Goal: Task Accomplishment & Management: Use online tool/utility

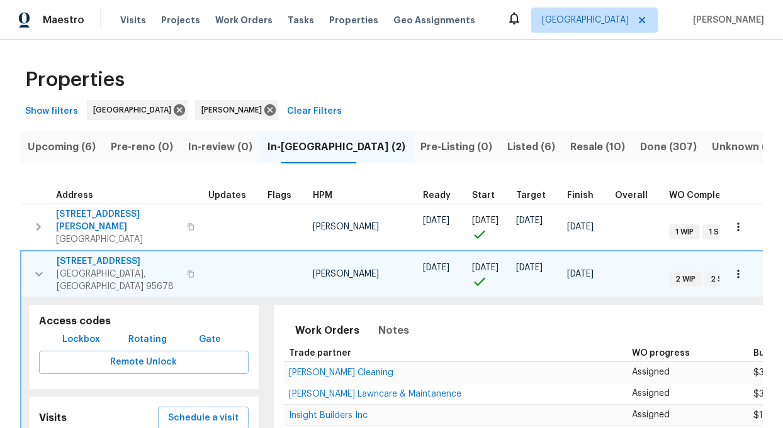
click at [45, 267] on icon "button" at bounding box center [38, 274] width 15 height 15
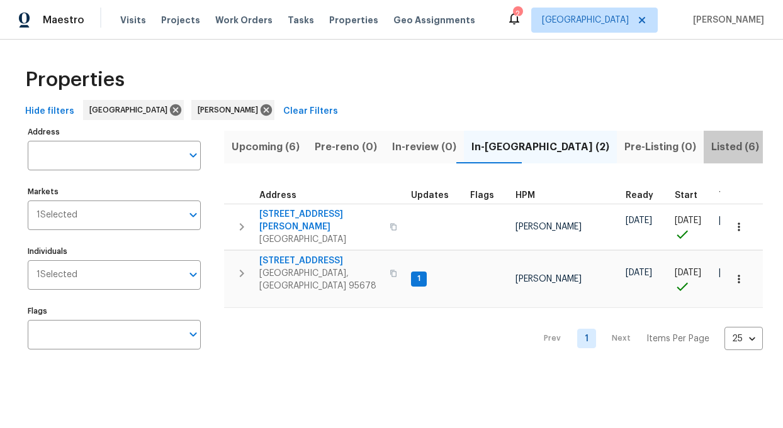
click at [711, 147] on span "Listed (6)" at bounding box center [735, 147] width 48 height 18
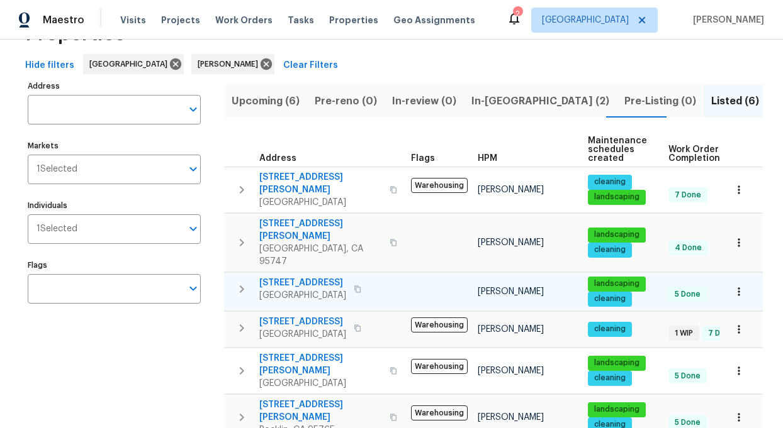
scroll to position [66, 0]
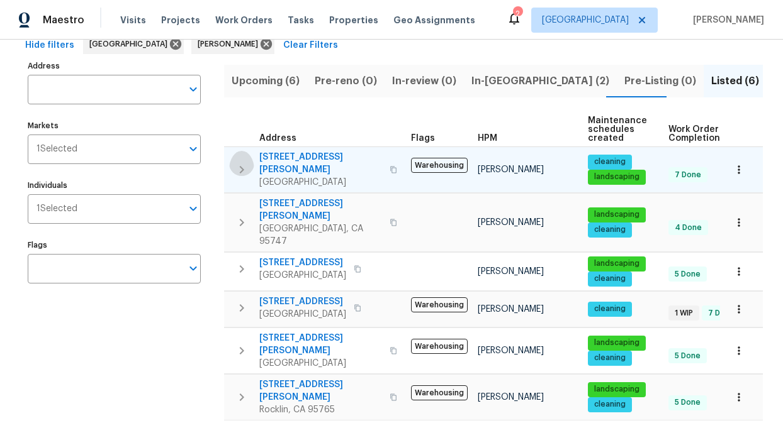
click at [242, 163] on icon "button" at bounding box center [241, 169] width 15 height 15
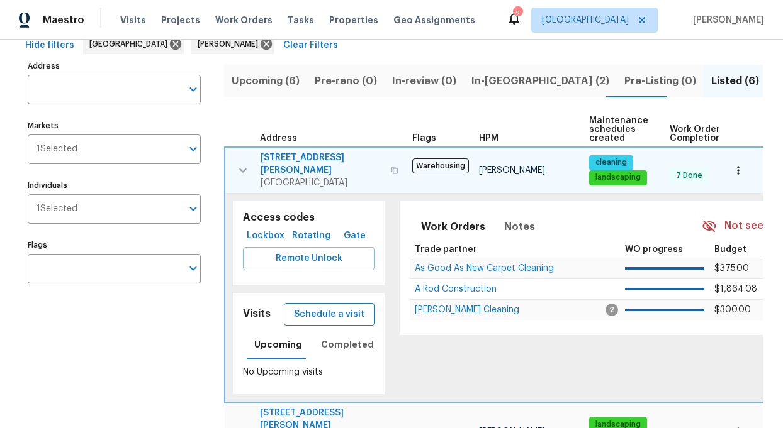
click at [330, 307] on span "Schedule a visit" at bounding box center [329, 315] width 70 height 16
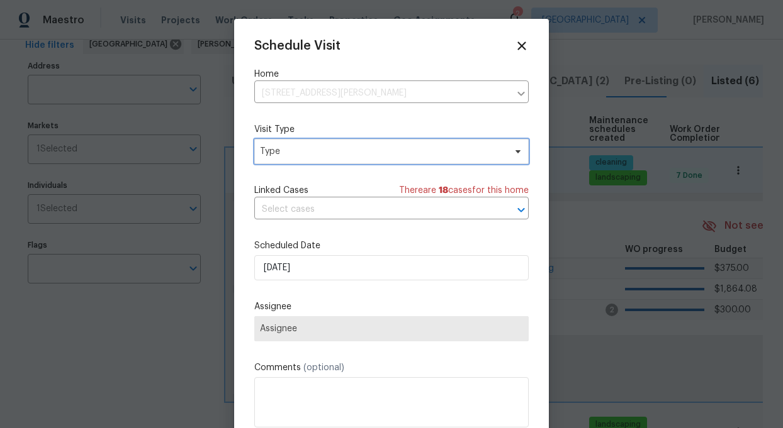
click at [324, 152] on span "Type" at bounding box center [382, 151] width 245 height 13
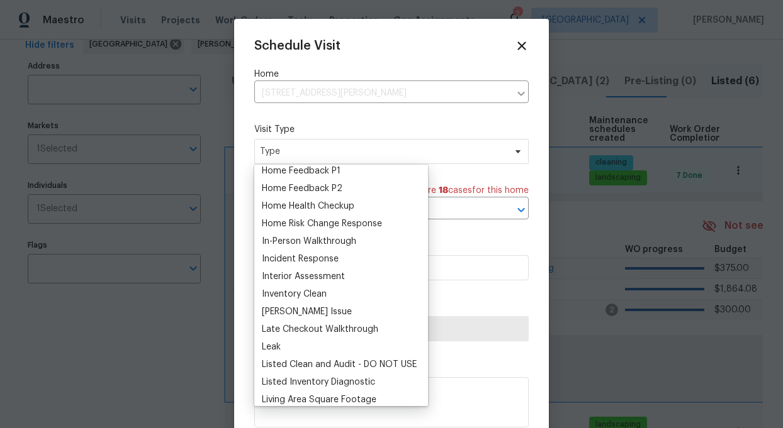
scroll to position [413, 0]
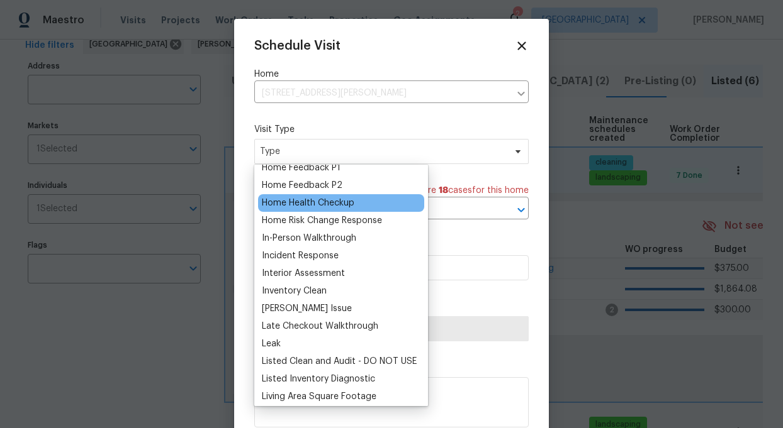
click at [298, 202] on div "Home Health Checkup" at bounding box center [308, 203] width 92 height 13
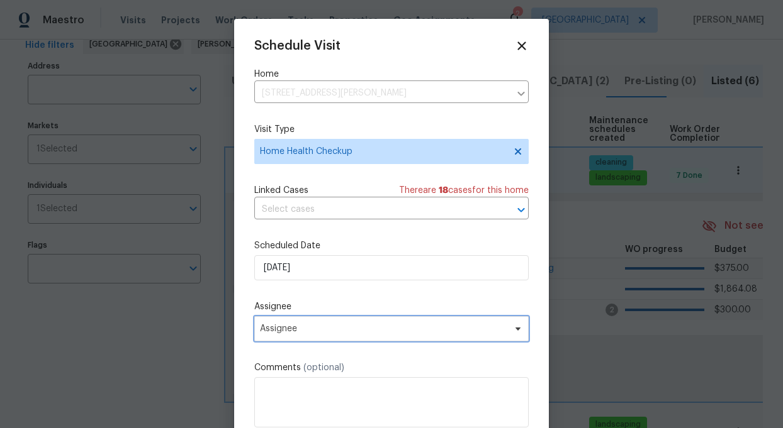
click at [370, 337] on span "Assignee" at bounding box center [391, 328] width 274 height 25
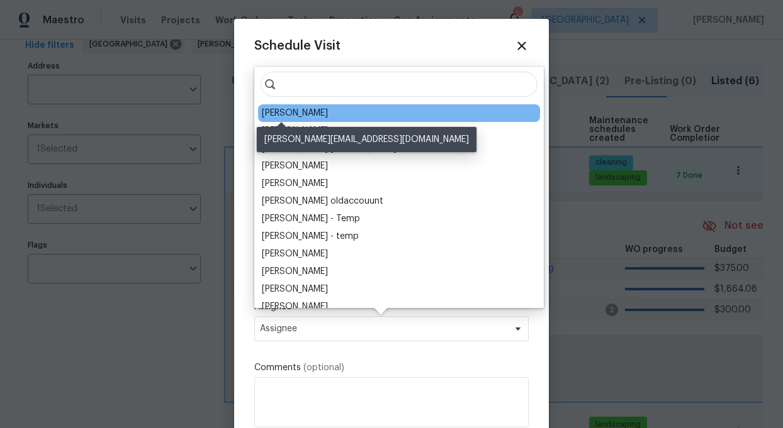
click at [291, 116] on div "[PERSON_NAME]" at bounding box center [295, 113] width 66 height 13
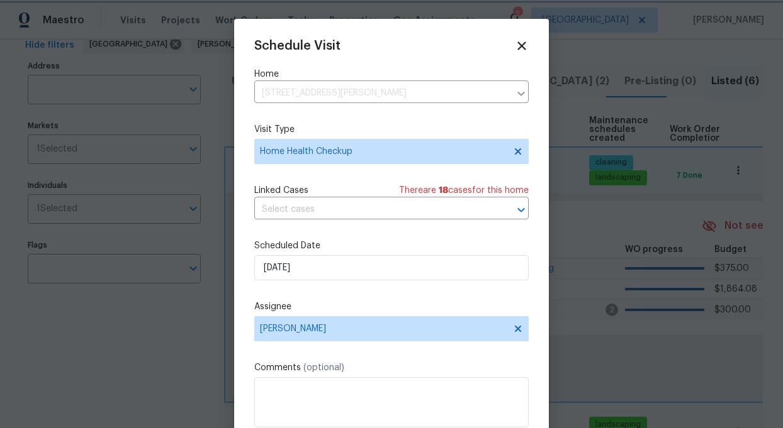
scroll to position [23, 0]
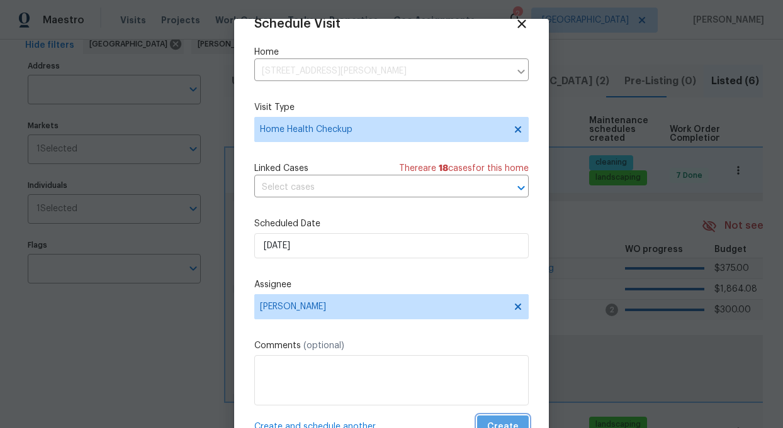
click at [501, 423] on span "Create" at bounding box center [502, 428] width 31 height 16
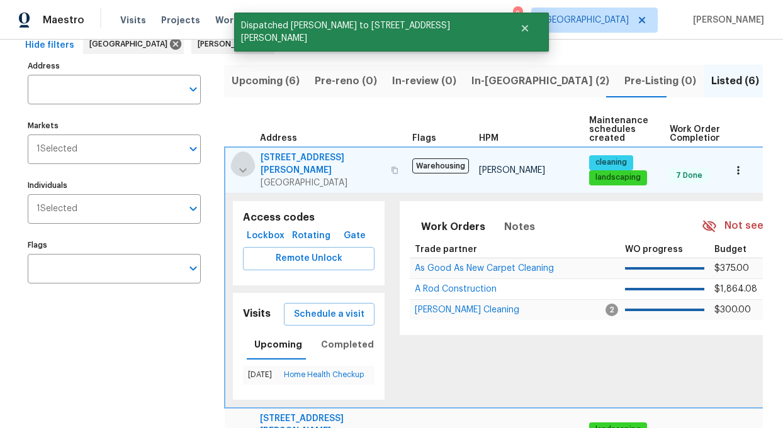
click at [242, 163] on icon "button" at bounding box center [242, 170] width 15 height 15
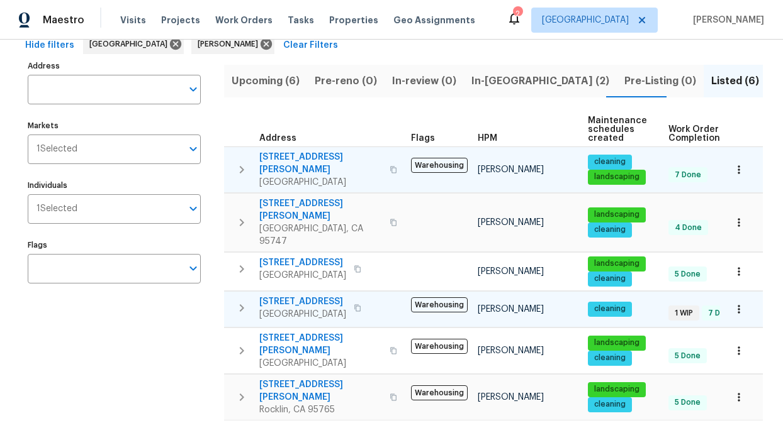
click at [240, 301] on icon "button" at bounding box center [241, 308] width 15 height 15
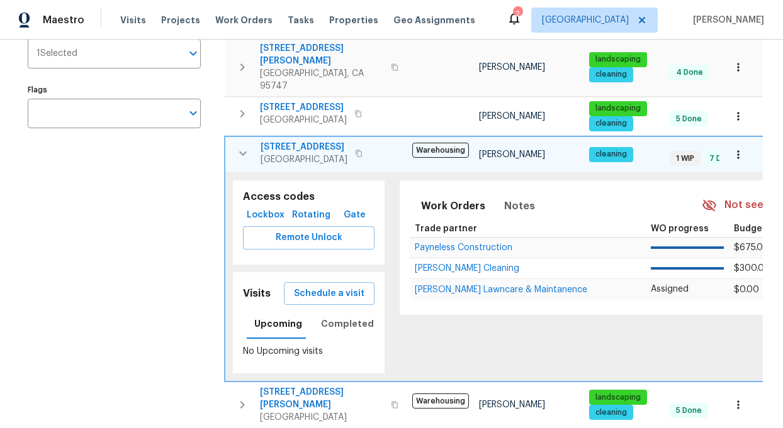
scroll to position [239, 0]
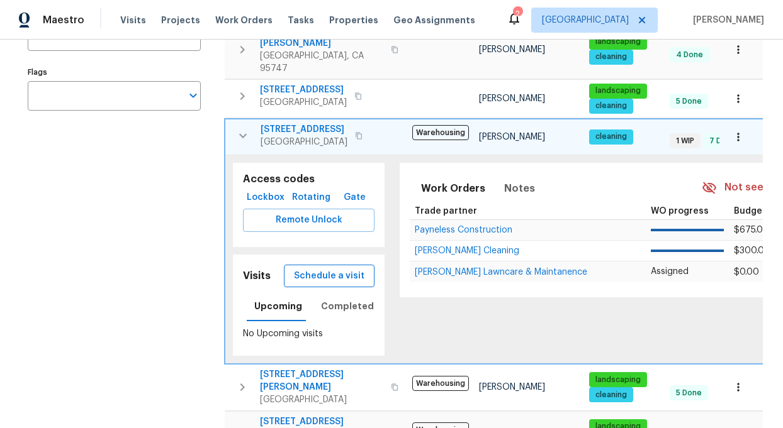
click at [344, 269] on span "Schedule a visit" at bounding box center [329, 277] width 70 height 16
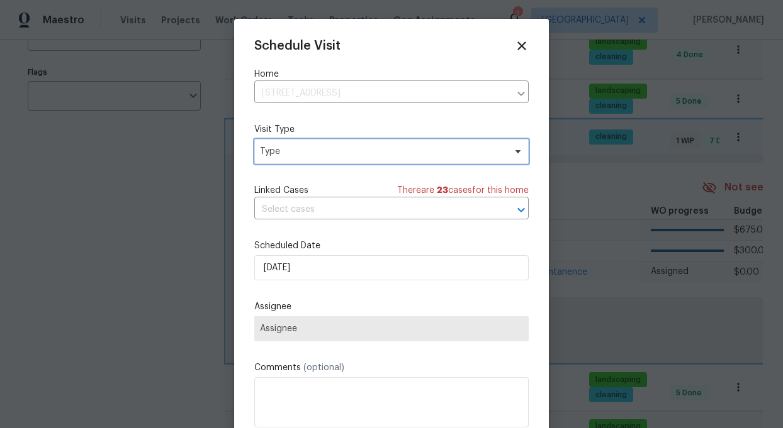
click at [331, 147] on span "Type" at bounding box center [382, 151] width 245 height 13
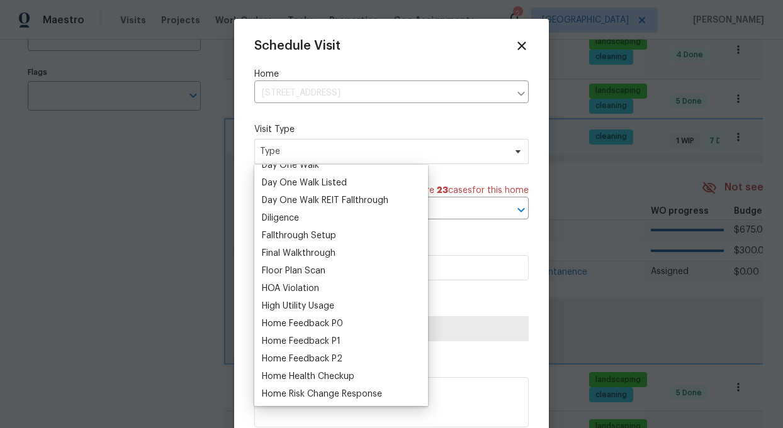
scroll to position [245, 0]
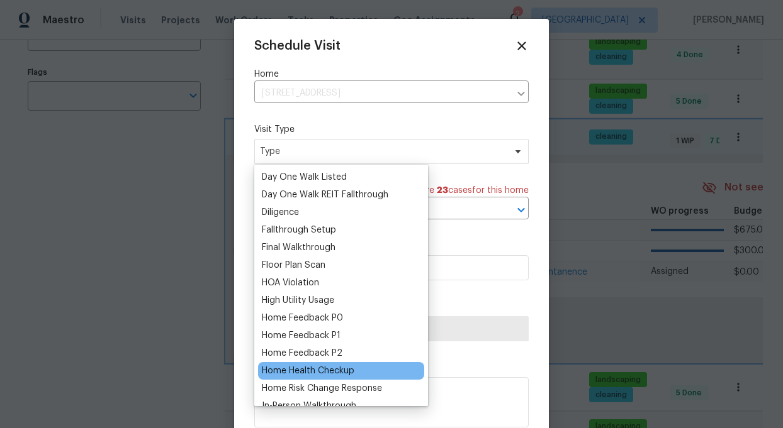
click at [306, 371] on div "Home Health Checkup" at bounding box center [308, 371] width 92 height 13
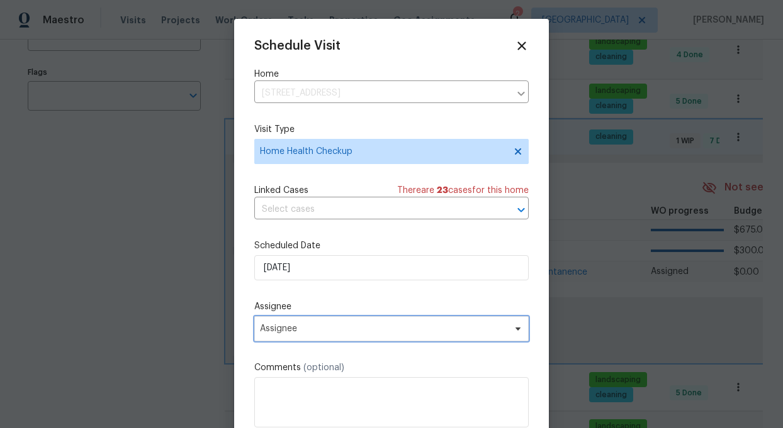
click at [366, 327] on span "Assignee" at bounding box center [383, 329] width 247 height 10
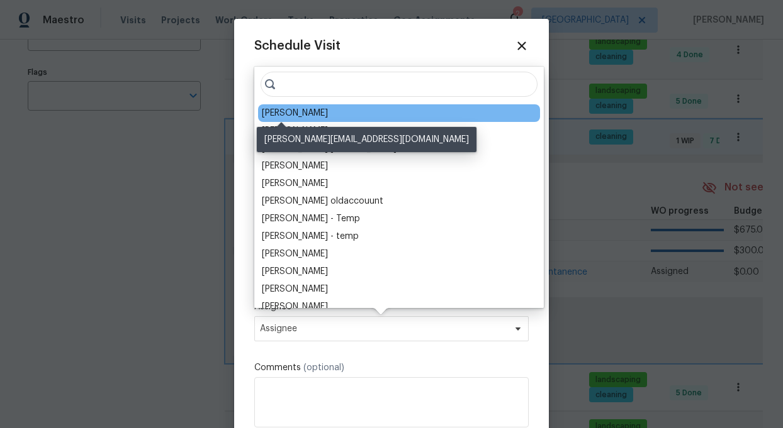
click at [273, 116] on div "[PERSON_NAME]" at bounding box center [295, 113] width 66 height 13
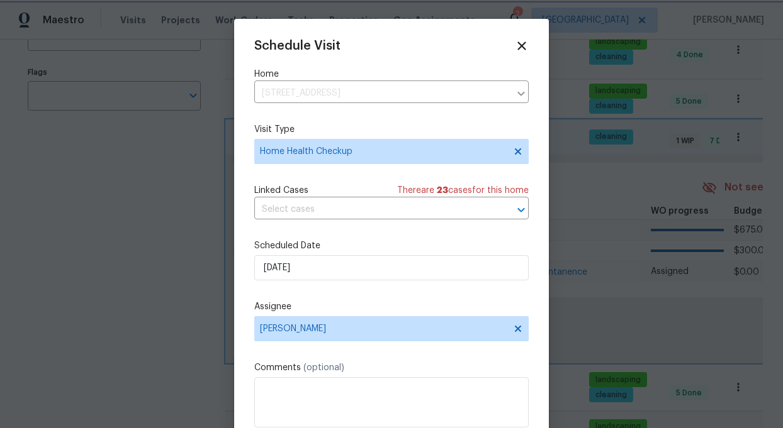
scroll to position [23, 0]
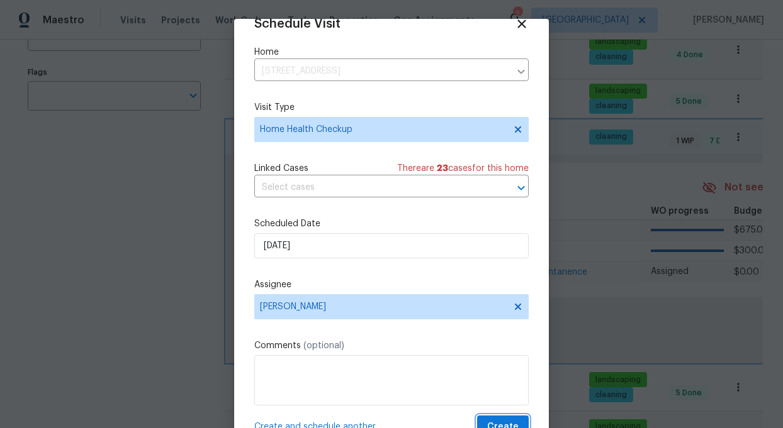
click at [504, 416] on button "Create" at bounding box center [503, 427] width 52 height 23
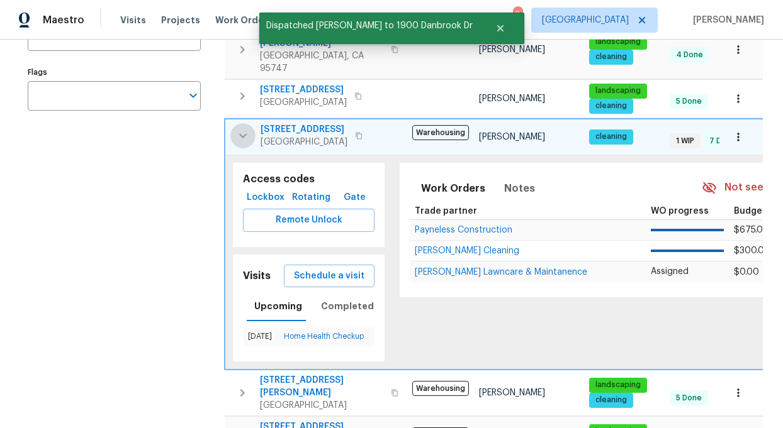
click at [242, 133] on icon "button" at bounding box center [243, 135] width 8 height 4
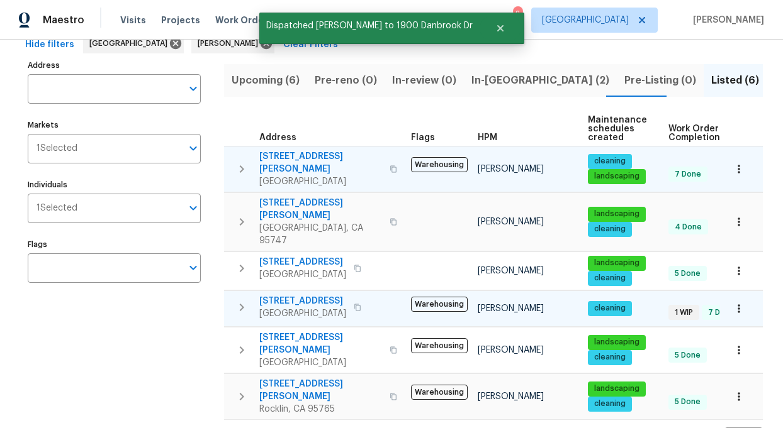
scroll to position [66, 0]
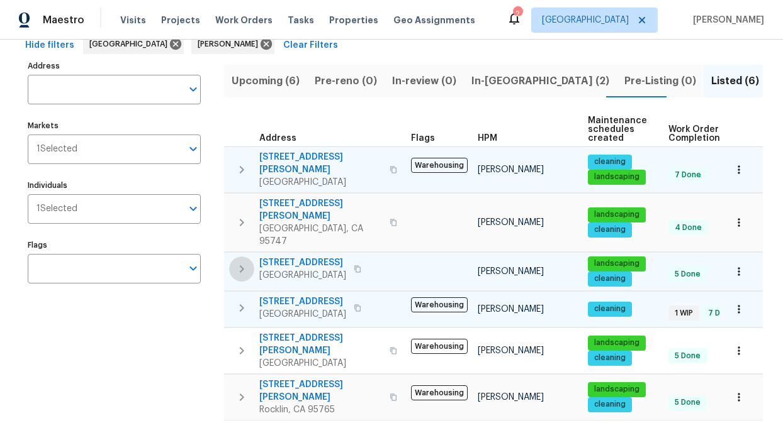
click at [242, 265] on icon "button" at bounding box center [242, 269] width 4 height 8
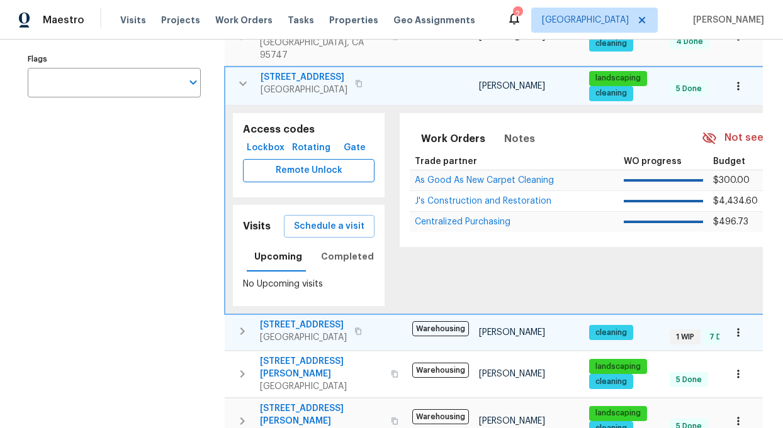
scroll to position [253, 0]
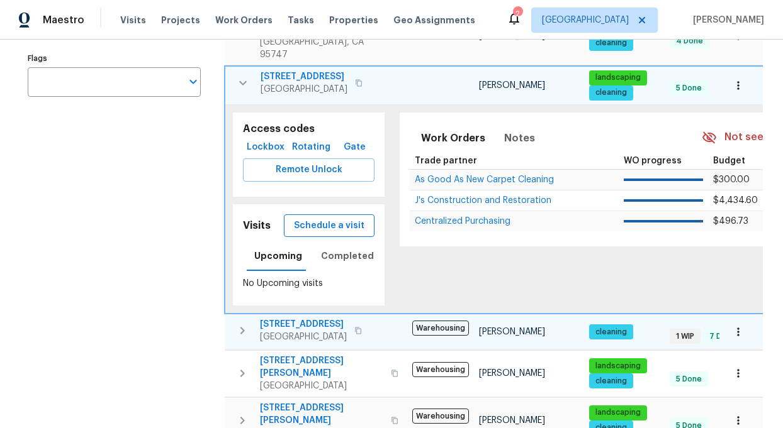
click at [339, 218] on span "Schedule a visit" at bounding box center [329, 226] width 70 height 16
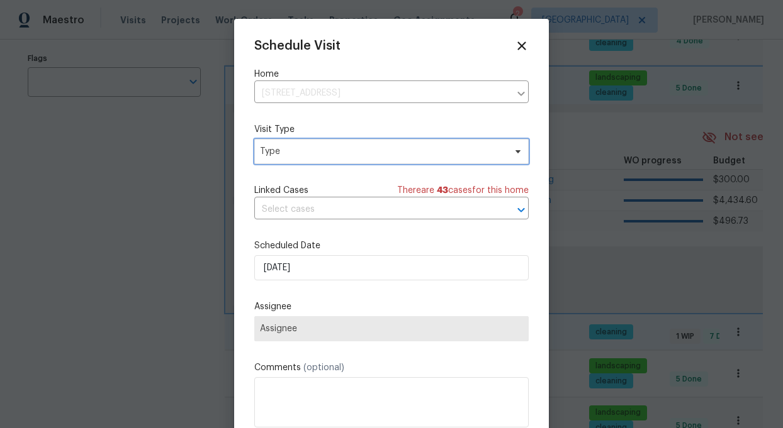
click at [312, 158] on span "Type" at bounding box center [382, 151] width 245 height 13
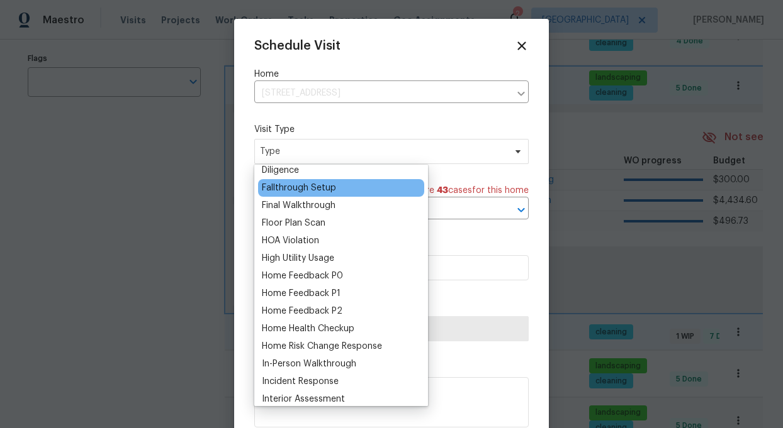
scroll to position [288, 0]
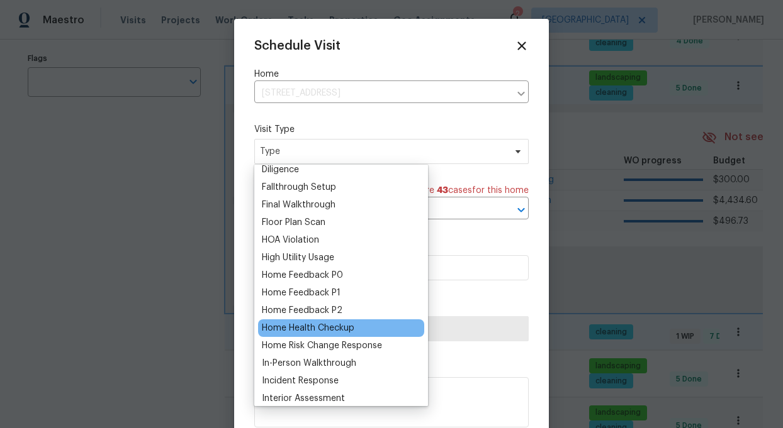
click at [296, 329] on div "Home Health Checkup" at bounding box center [308, 328] width 92 height 13
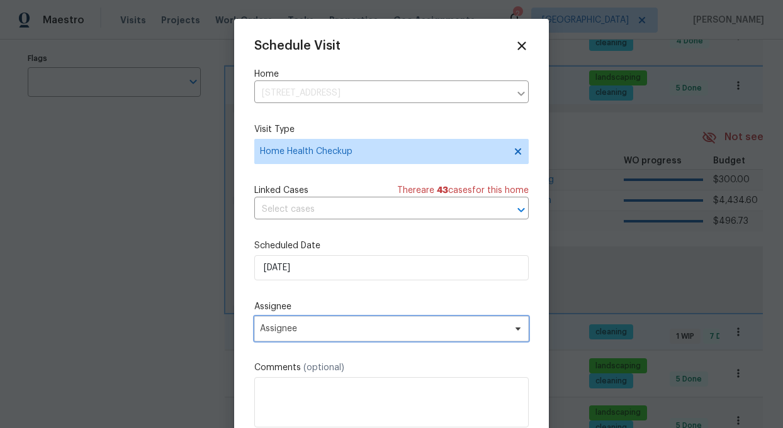
click at [339, 330] on span "Assignee" at bounding box center [383, 329] width 247 height 10
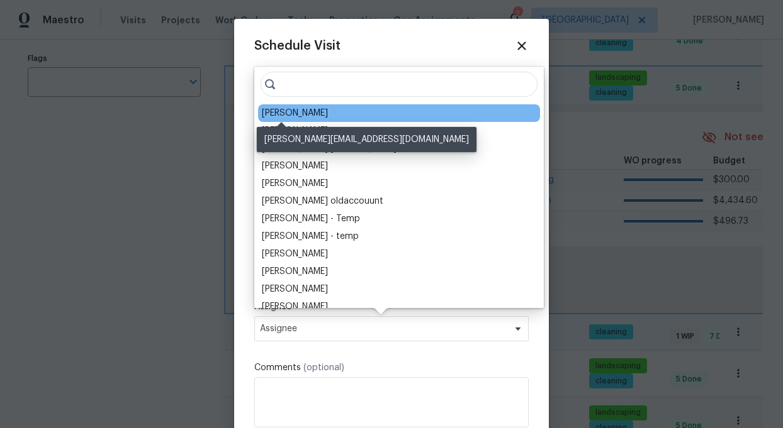
click at [296, 116] on div "[PERSON_NAME]" at bounding box center [295, 113] width 66 height 13
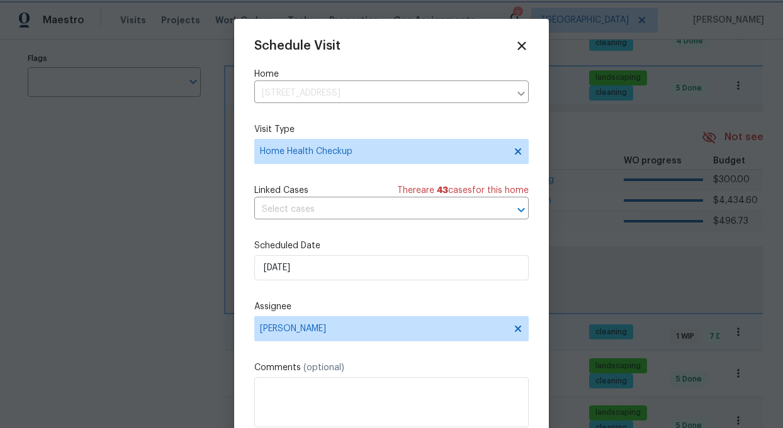
scroll to position [23, 0]
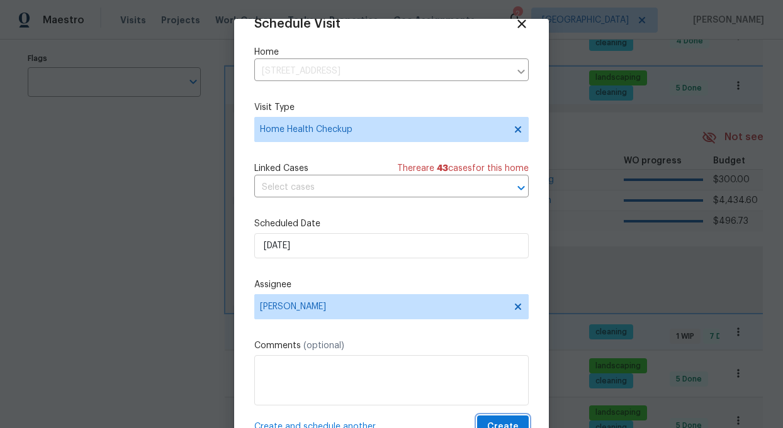
click at [520, 420] on button "Create" at bounding box center [503, 427] width 52 height 23
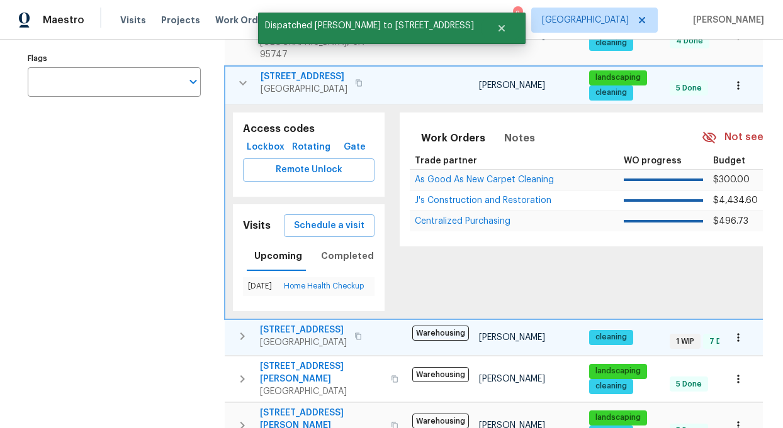
click at [243, 75] on icon "button" at bounding box center [242, 82] width 15 height 15
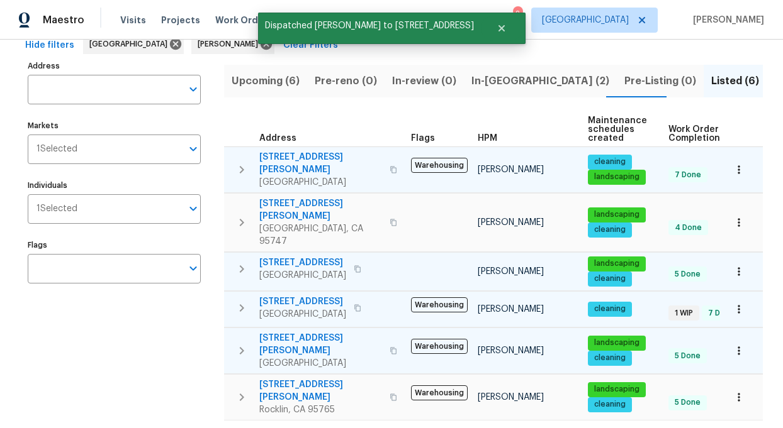
scroll to position [66, 0]
click at [237, 343] on icon "button" at bounding box center [241, 350] width 15 height 15
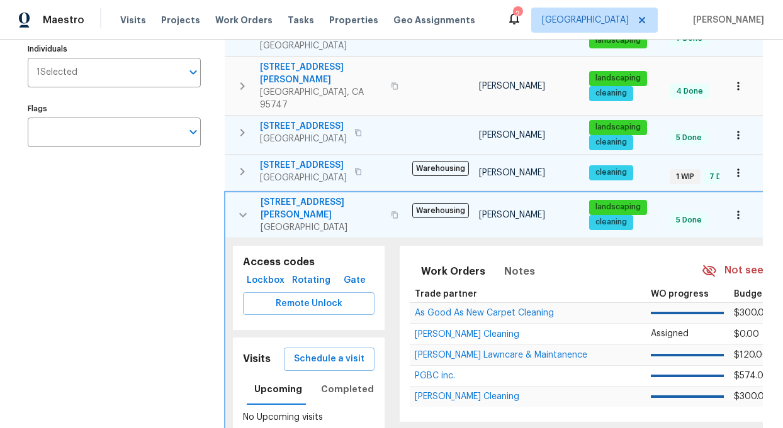
scroll to position [205, 0]
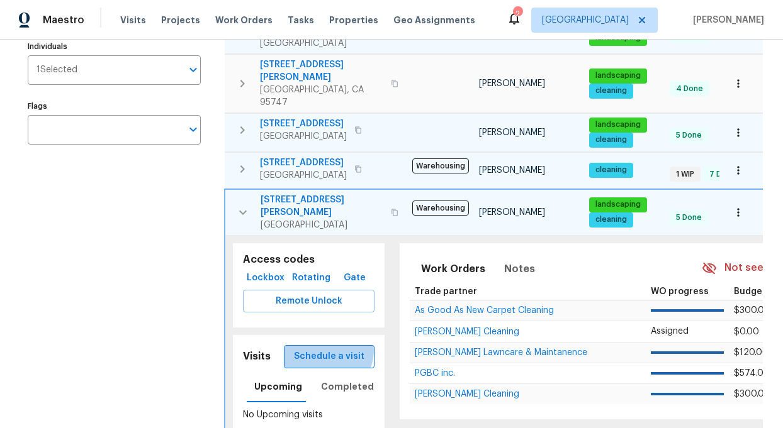
click at [328, 349] on span "Schedule a visit" at bounding box center [329, 357] width 70 height 16
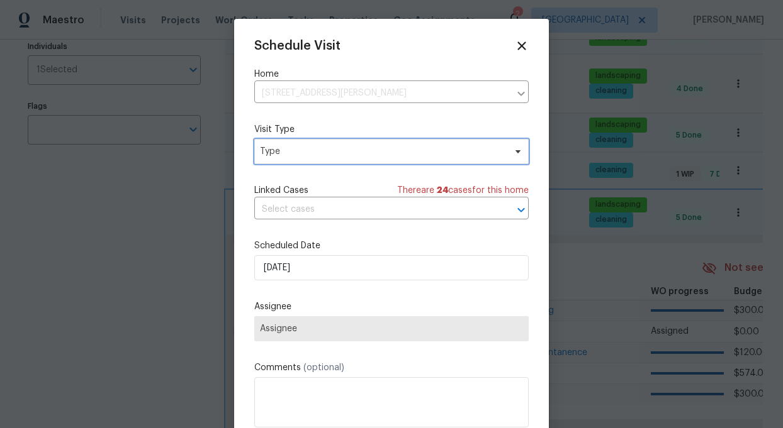
click at [295, 148] on span "Type" at bounding box center [382, 151] width 245 height 13
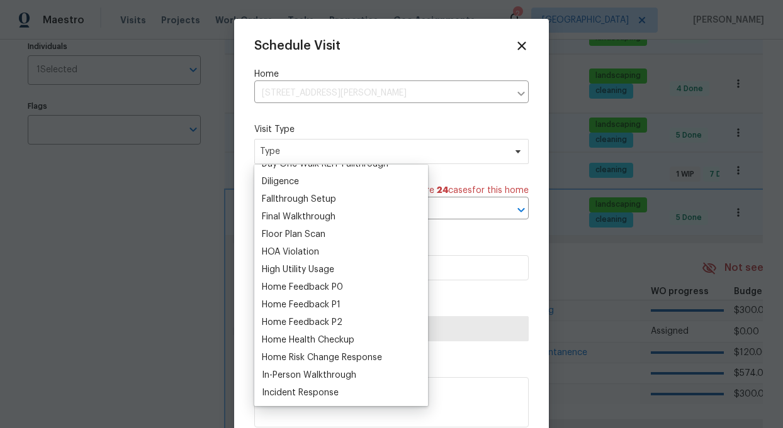
scroll to position [279, 0]
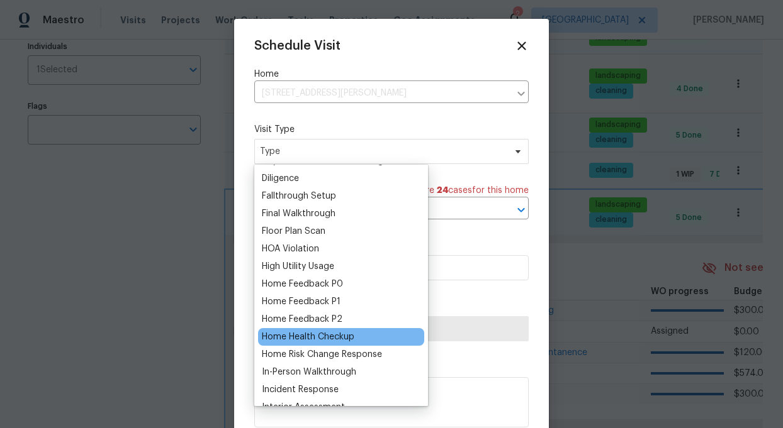
click at [318, 337] on div "Home Health Checkup" at bounding box center [308, 337] width 92 height 13
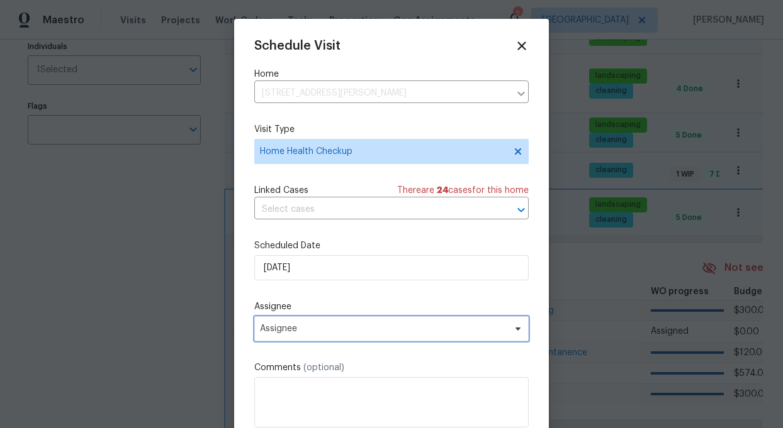
click at [338, 335] on span "Assignee" at bounding box center [391, 328] width 274 height 25
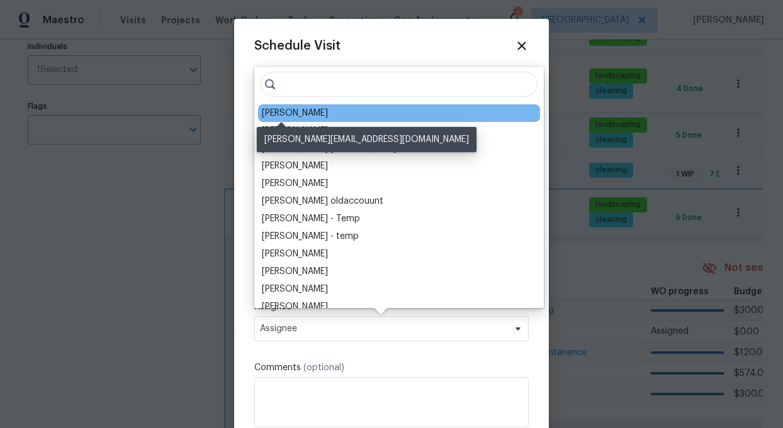
click at [292, 116] on div "[PERSON_NAME]" at bounding box center [295, 113] width 66 height 13
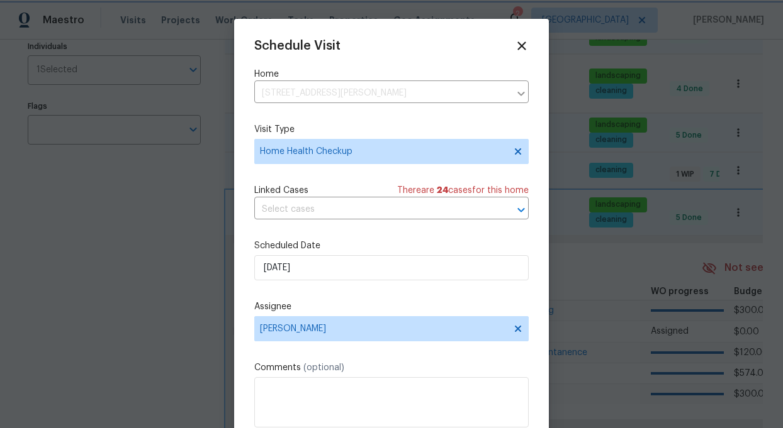
scroll to position [23, 0]
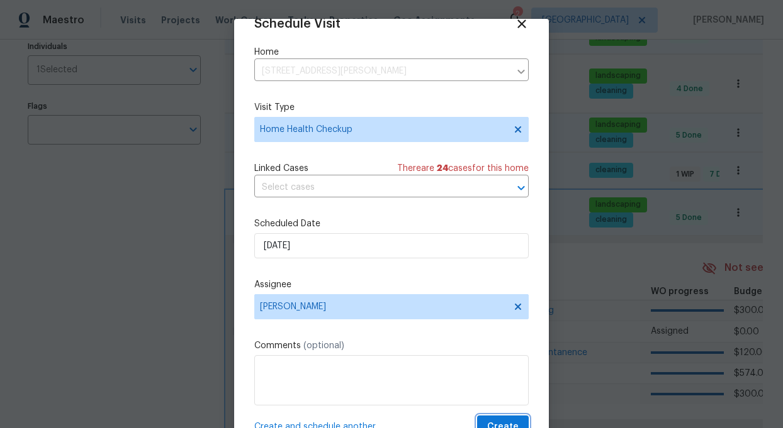
click at [501, 421] on span "Create" at bounding box center [502, 428] width 31 height 16
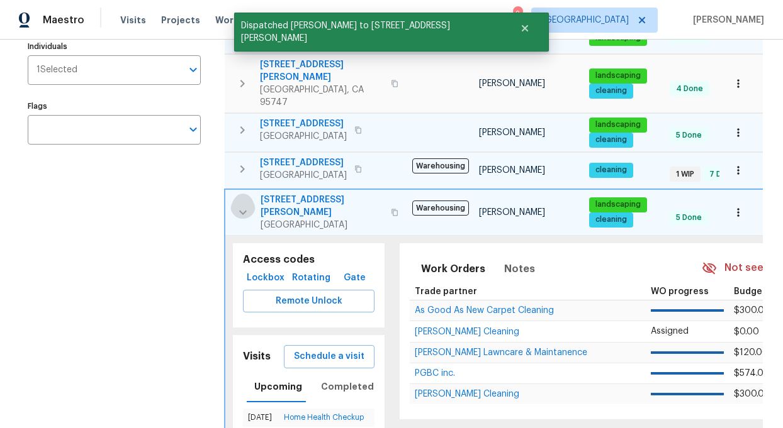
click at [243, 205] on icon "button" at bounding box center [242, 212] width 15 height 15
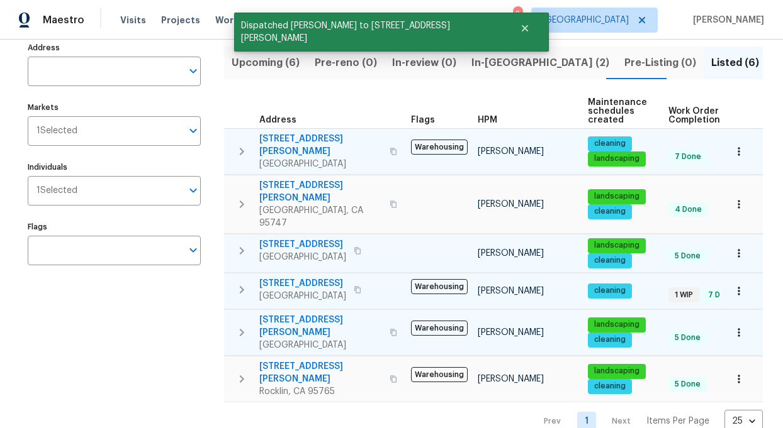
scroll to position [66, 0]
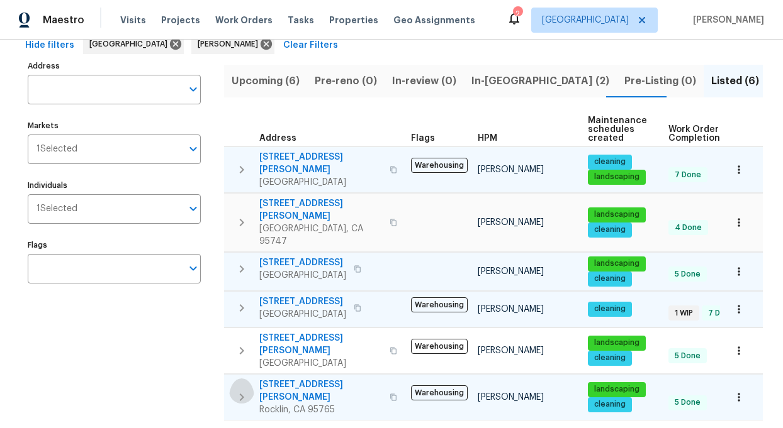
click at [244, 390] on icon "button" at bounding box center [241, 397] width 15 height 15
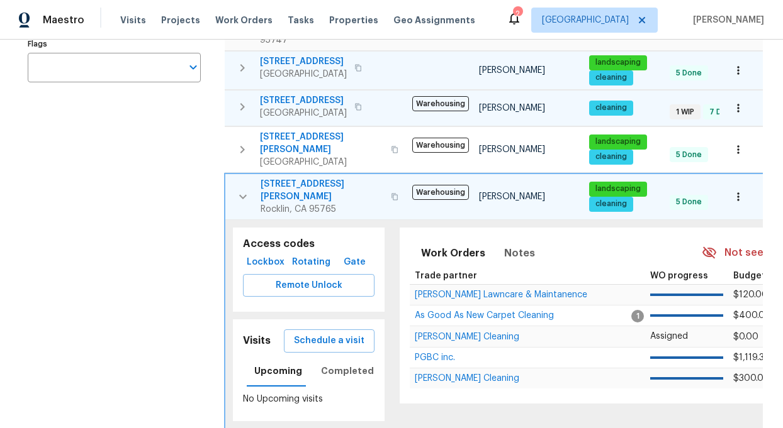
scroll to position [276, 0]
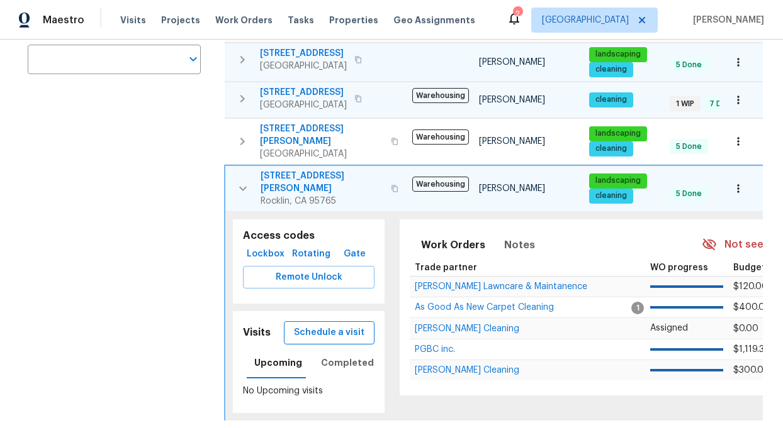
click at [326, 325] on span "Schedule a visit" at bounding box center [329, 333] width 70 height 16
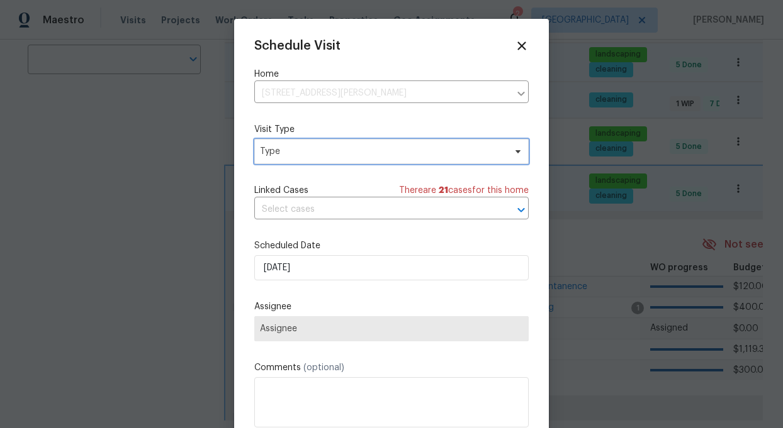
click at [300, 159] on span "Type" at bounding box center [391, 151] width 274 height 25
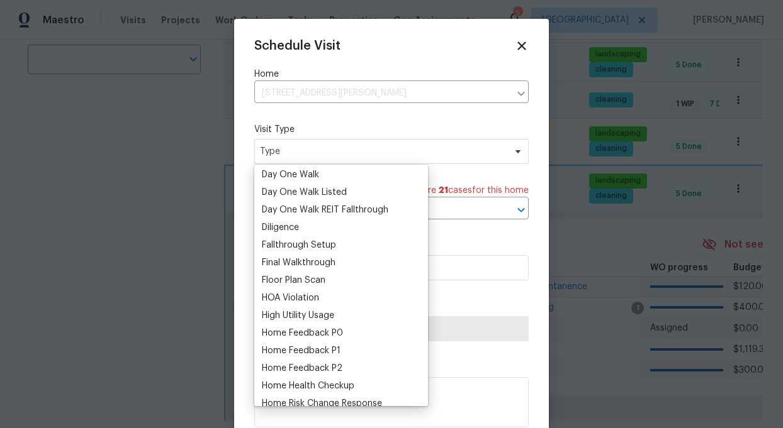
scroll to position [231, 0]
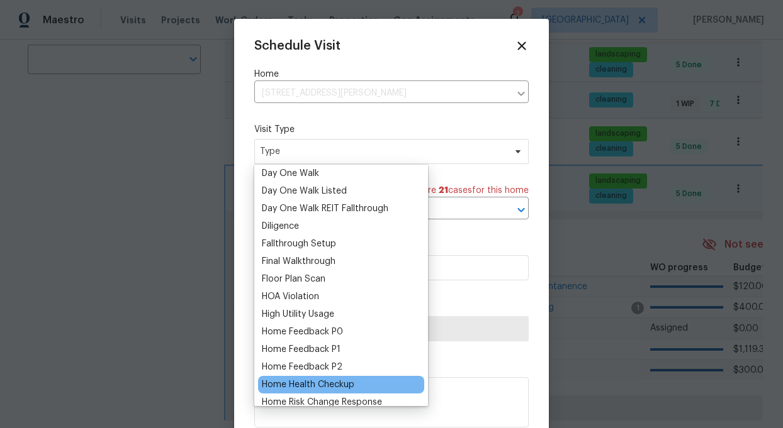
click at [309, 384] on div "Home Health Checkup" at bounding box center [308, 385] width 92 height 13
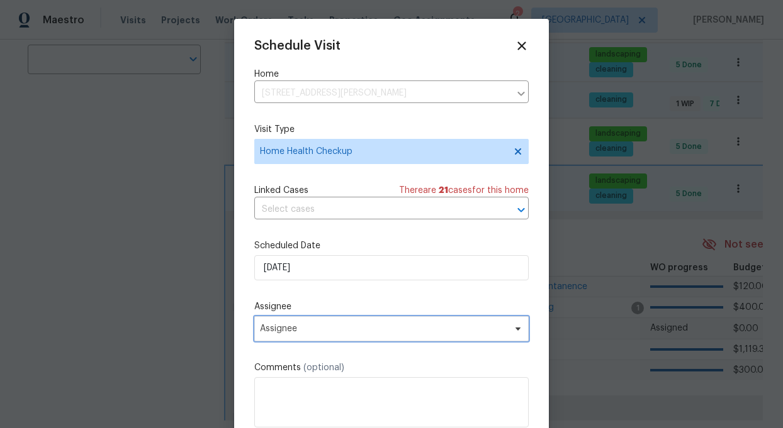
click at [348, 329] on span "Assignee" at bounding box center [383, 329] width 247 height 10
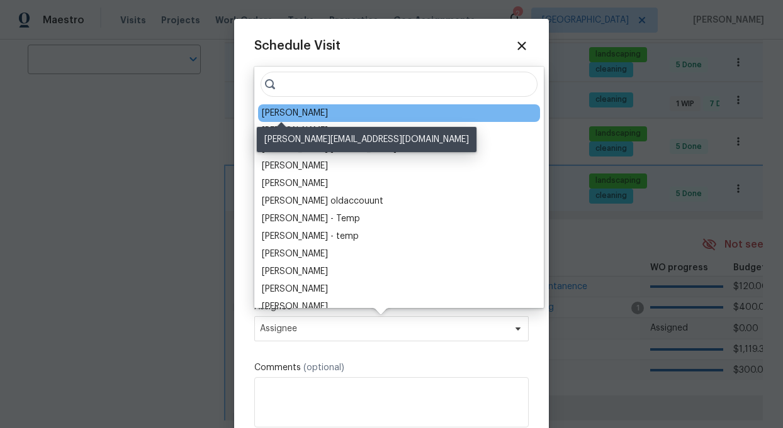
click at [287, 116] on div "[PERSON_NAME]" at bounding box center [295, 113] width 66 height 13
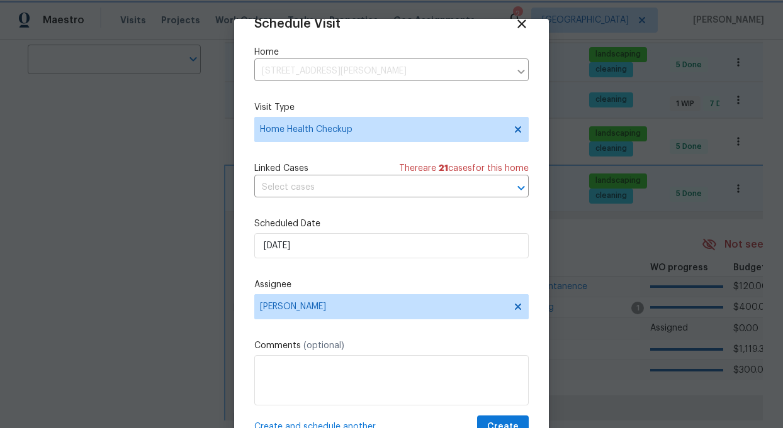
scroll to position [50, 0]
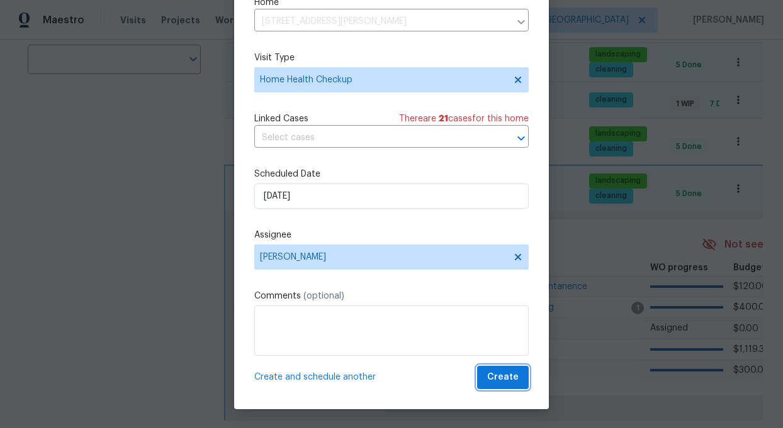
click at [511, 374] on span "Create" at bounding box center [502, 378] width 31 height 16
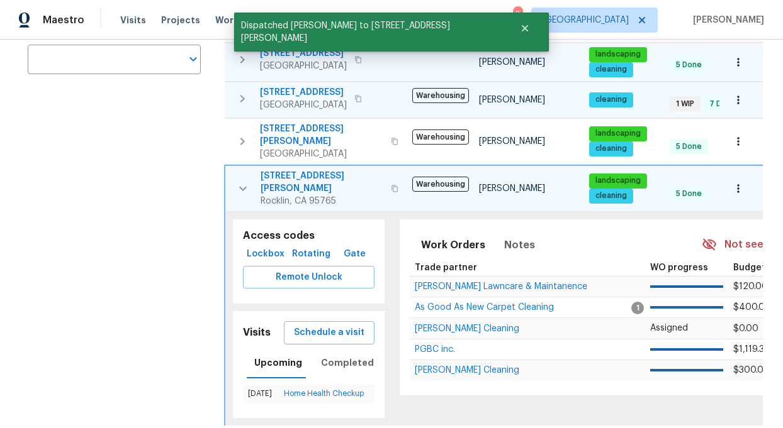
scroll to position [0, 0]
click at [243, 186] on icon "button" at bounding box center [243, 188] width 8 height 4
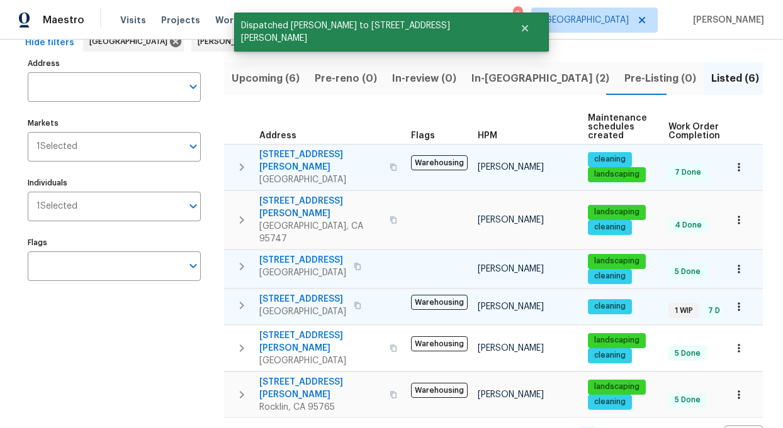
scroll to position [66, 0]
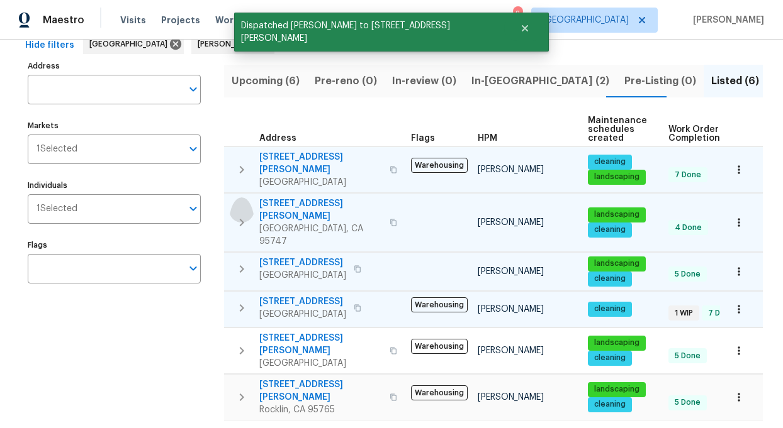
click at [245, 215] on icon "button" at bounding box center [241, 222] width 15 height 15
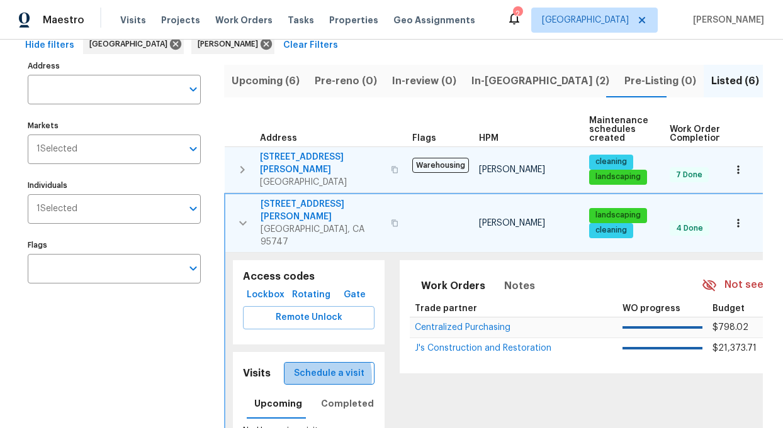
click at [308, 366] on span "Schedule a visit" at bounding box center [329, 374] width 70 height 16
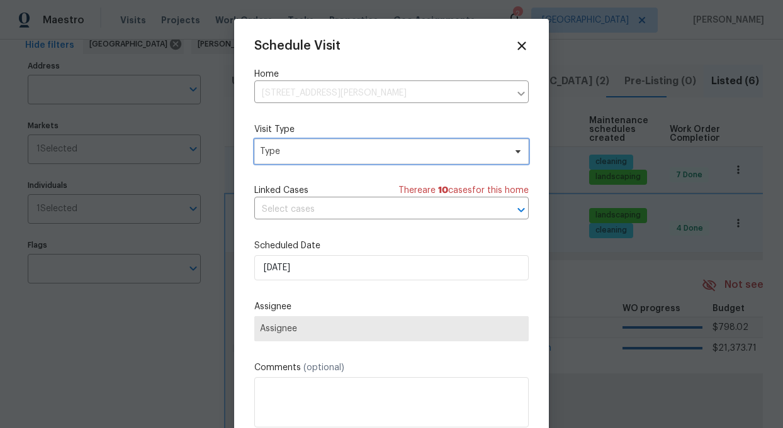
click at [321, 157] on span "Type" at bounding box center [382, 151] width 245 height 13
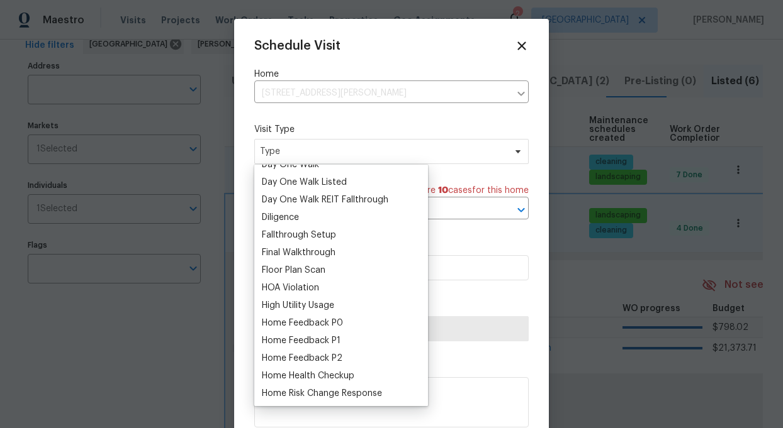
scroll to position [242, 0]
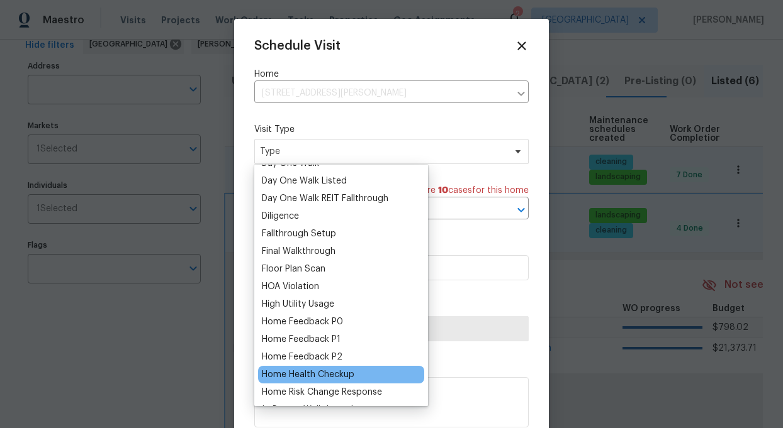
click at [306, 372] on div "Home Health Checkup" at bounding box center [308, 375] width 92 height 13
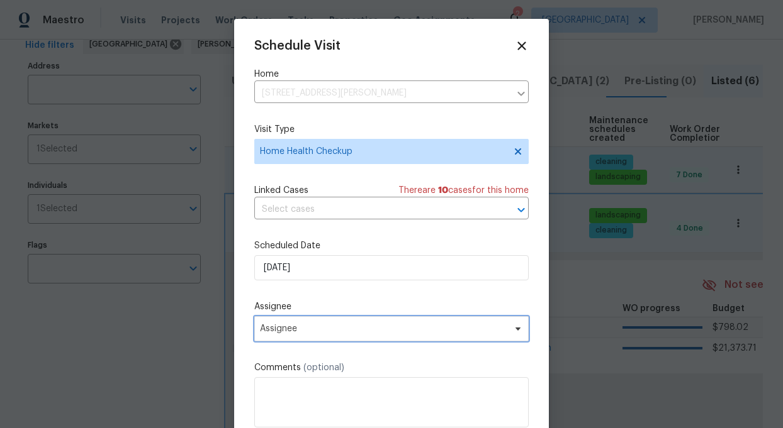
click at [326, 326] on span "Assignee" at bounding box center [383, 329] width 247 height 10
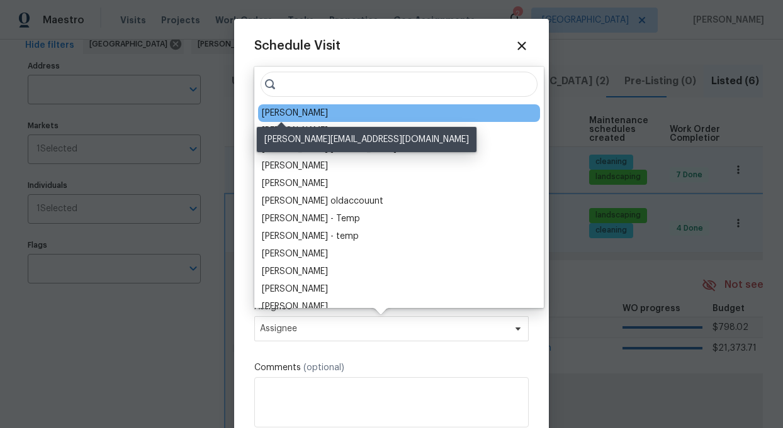
click at [279, 118] on div "[PERSON_NAME]" at bounding box center [295, 113] width 66 height 13
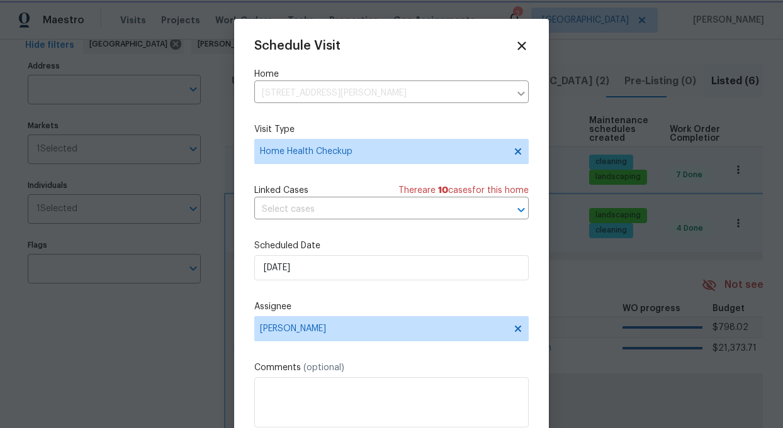
scroll to position [23, 0]
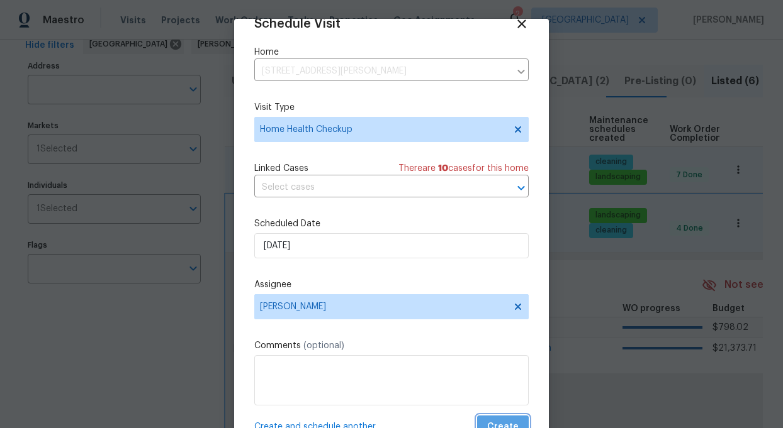
click at [511, 422] on span "Create" at bounding box center [502, 428] width 31 height 16
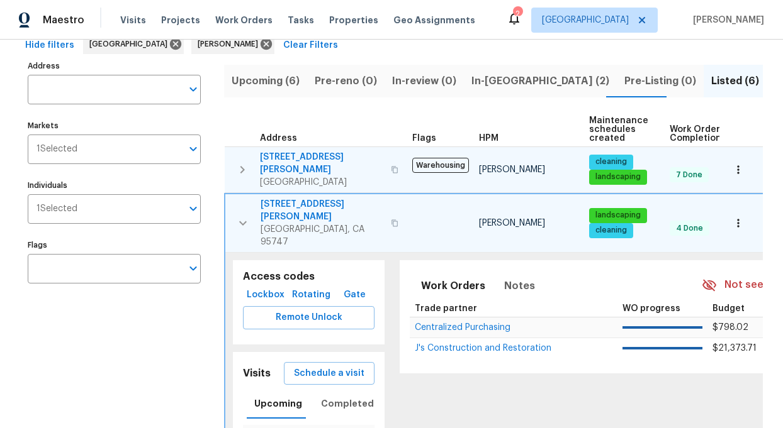
click at [246, 216] on icon "button" at bounding box center [242, 223] width 15 height 15
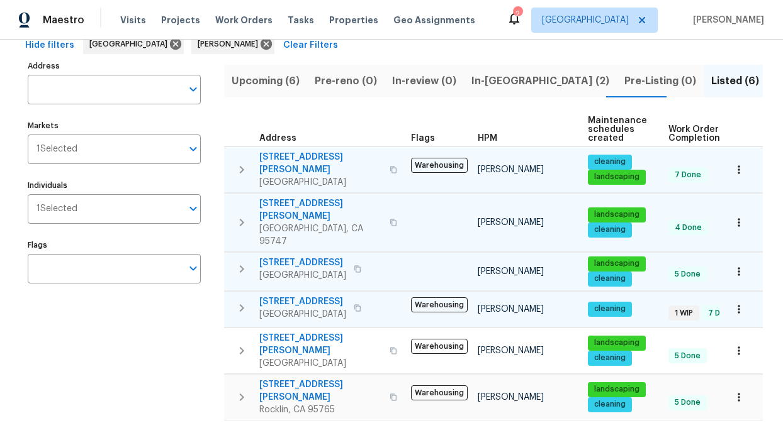
click at [774, 79] on span "Resale (7)" at bounding box center [798, 81] width 49 height 18
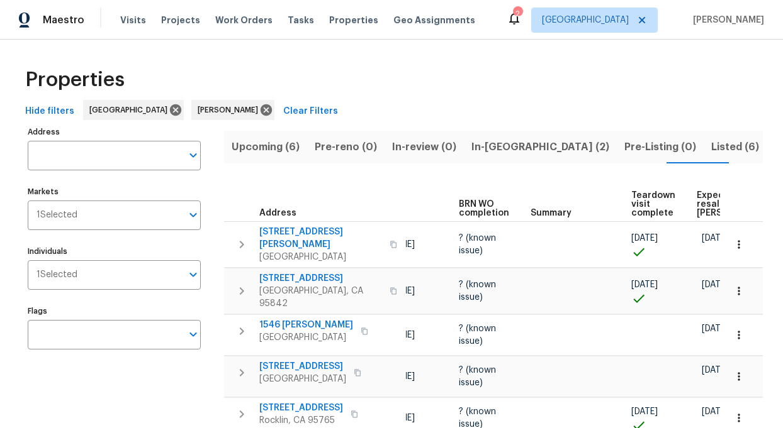
click at [264, 147] on span "Upcoming (6)" at bounding box center [265, 147] width 68 height 18
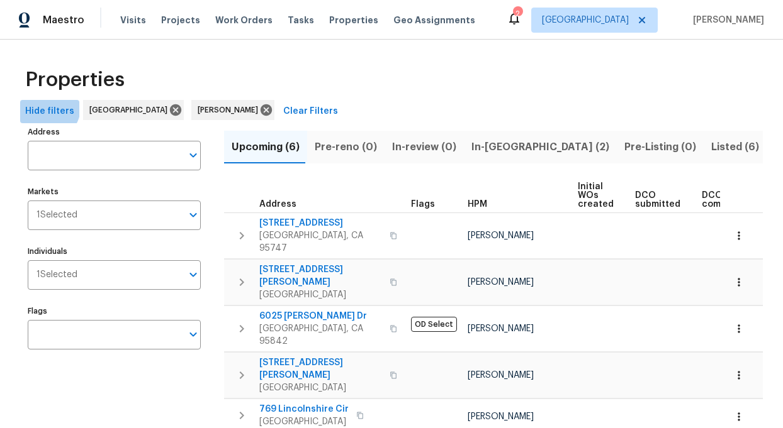
click at [46, 108] on span "Hide filters" at bounding box center [49, 112] width 49 height 16
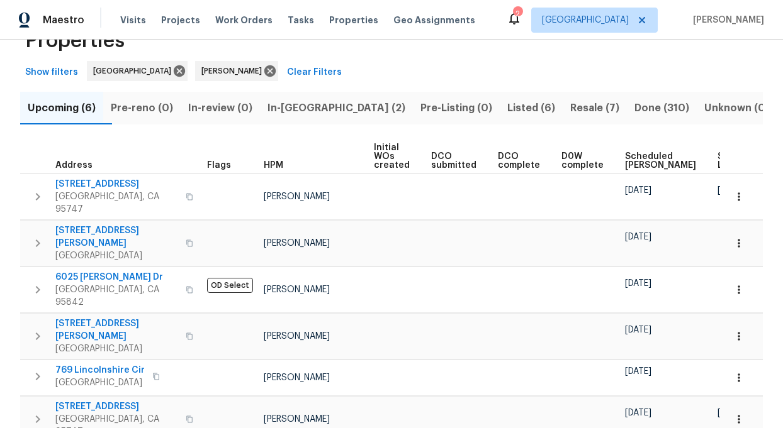
scroll to position [53, 0]
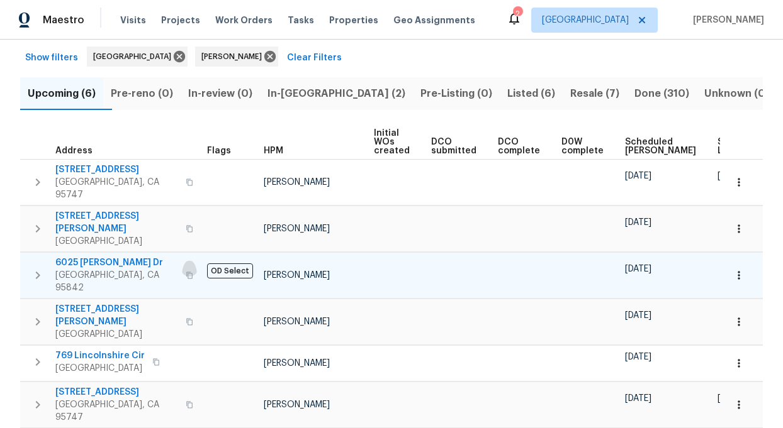
click at [186, 272] on icon "button" at bounding box center [190, 276] width 8 height 8
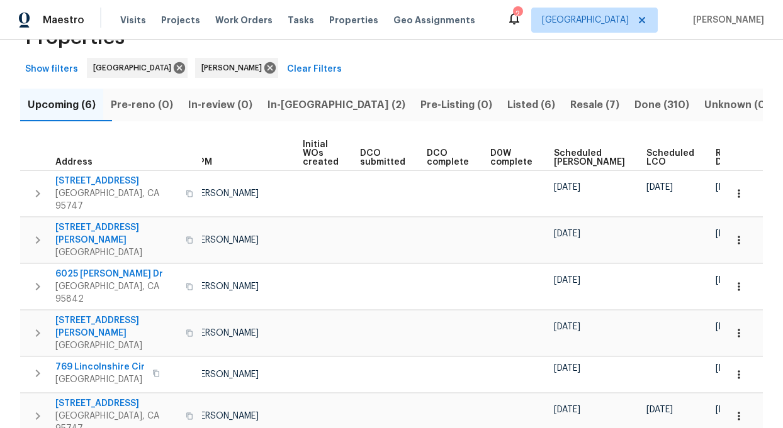
scroll to position [51, 0]
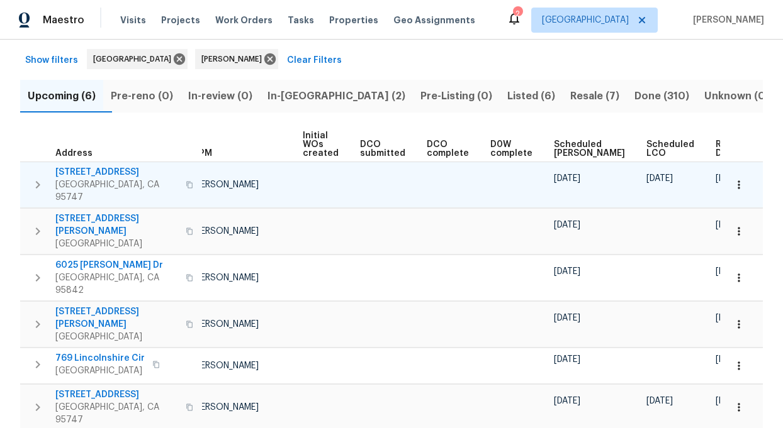
click at [186, 181] on icon "button" at bounding box center [189, 184] width 6 height 7
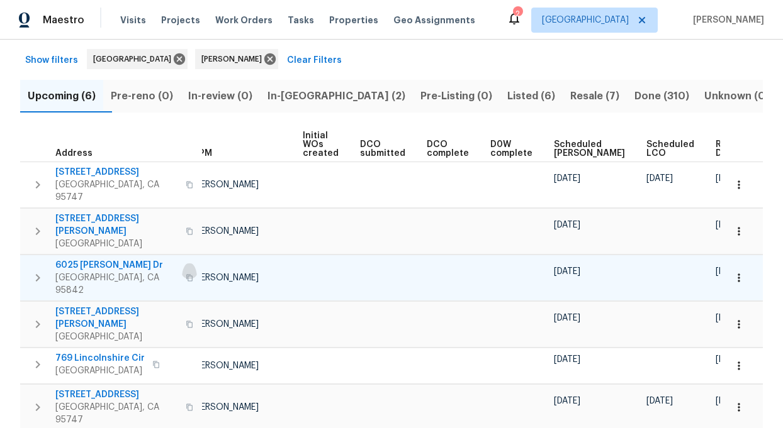
click at [186, 274] on icon "button" at bounding box center [189, 277] width 6 height 7
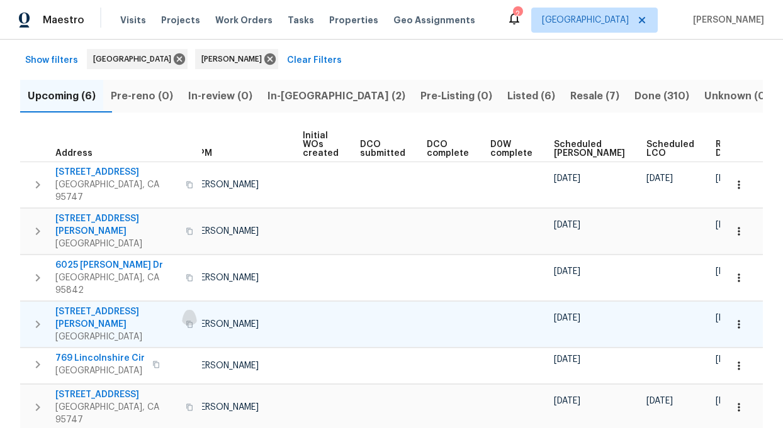
click at [186, 321] on icon "button" at bounding box center [189, 324] width 6 height 7
click at [125, 16] on span "Visits" at bounding box center [133, 20] width 26 height 13
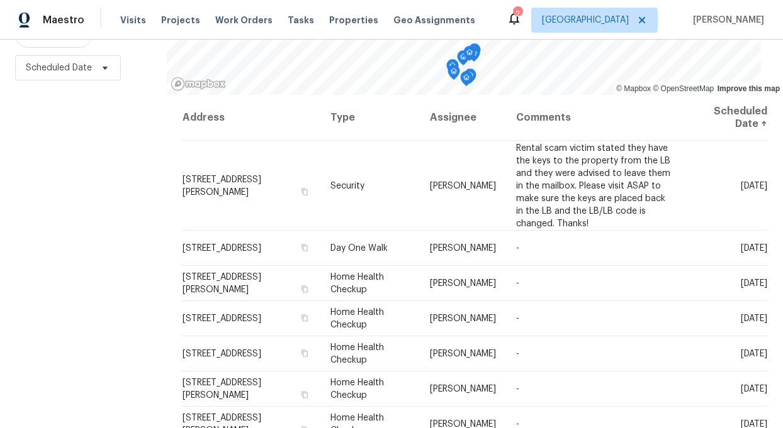
scroll to position [181, 0]
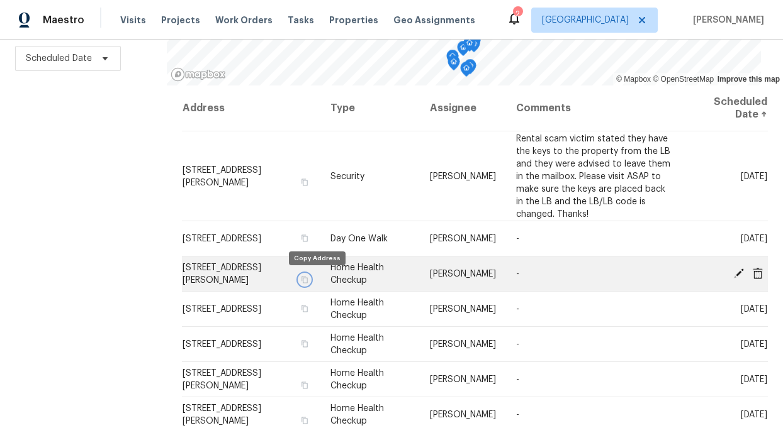
click at [308, 279] on icon "button" at bounding box center [304, 279] width 6 height 7
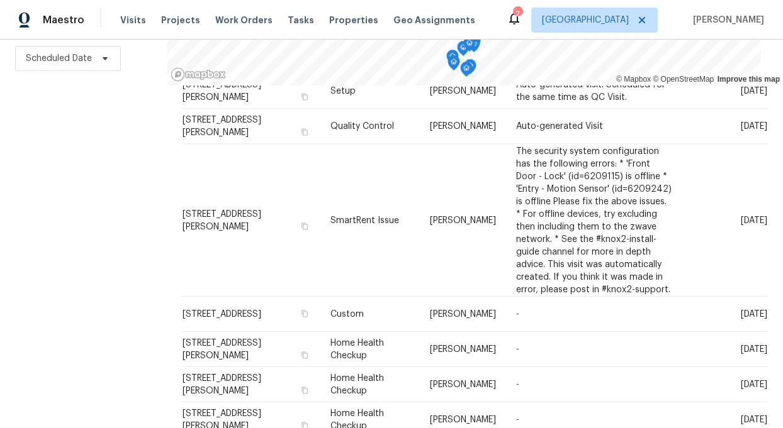
scroll to position [404, 0]
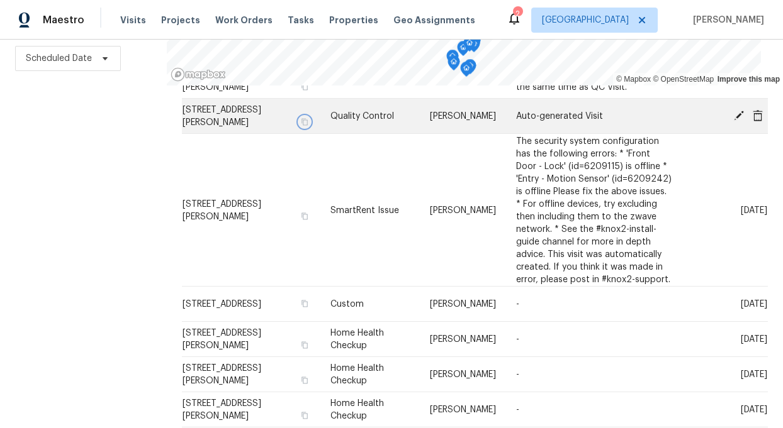
click at [308, 120] on icon "button" at bounding box center [304, 121] width 6 height 7
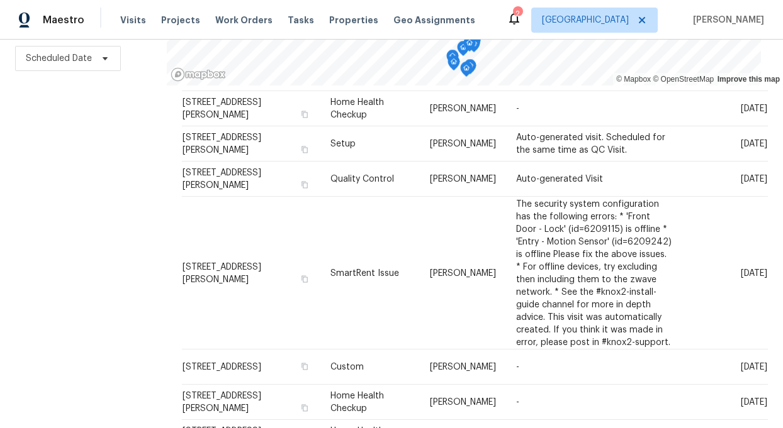
scroll to position [333, 0]
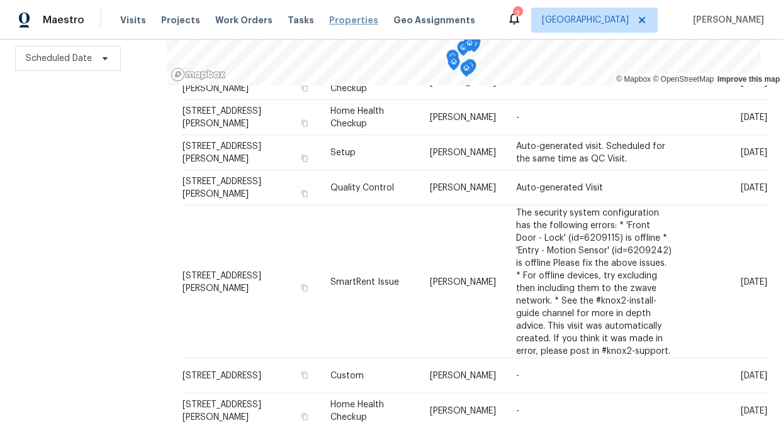
click at [335, 16] on span "Properties" at bounding box center [353, 20] width 49 height 13
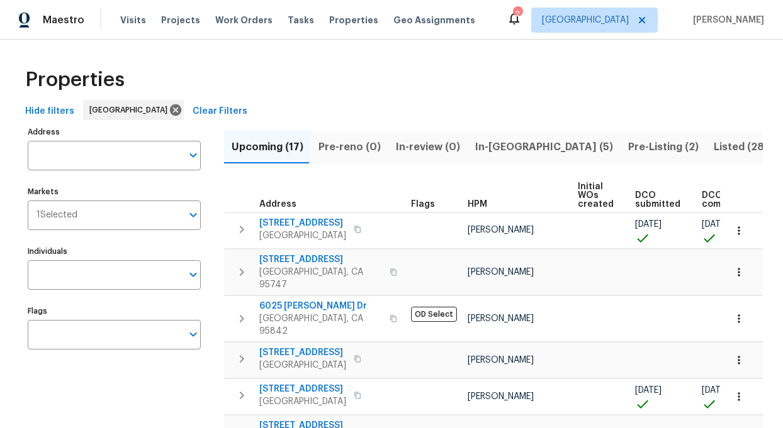
click at [493, 144] on span "In-[GEOGRAPHIC_DATA] (5)" at bounding box center [544, 147] width 138 height 18
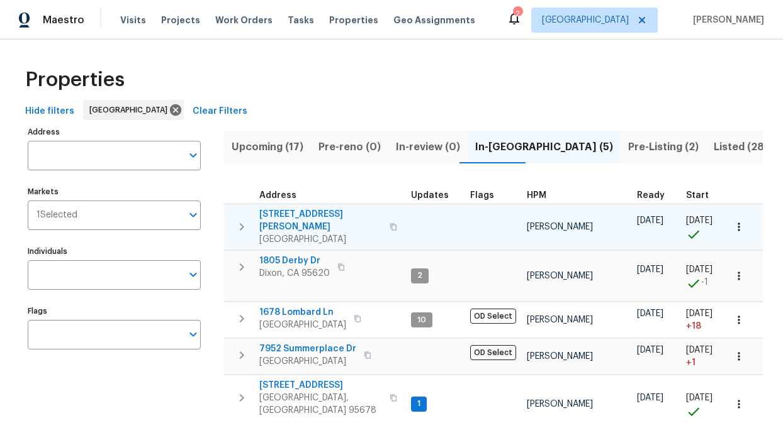
click at [241, 220] on icon "button" at bounding box center [241, 227] width 15 height 15
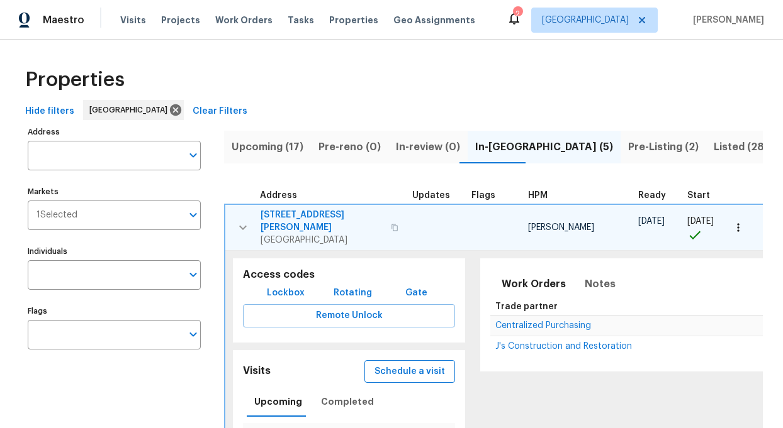
click at [411, 364] on span "Schedule a visit" at bounding box center [409, 372] width 70 height 16
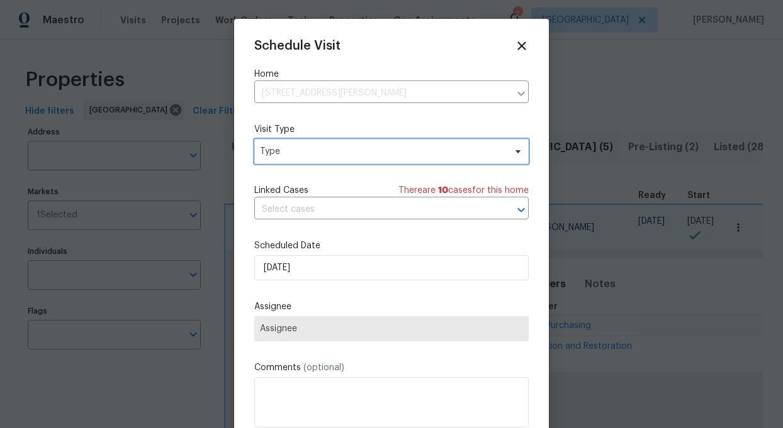
click at [313, 150] on span "Type" at bounding box center [382, 151] width 245 height 13
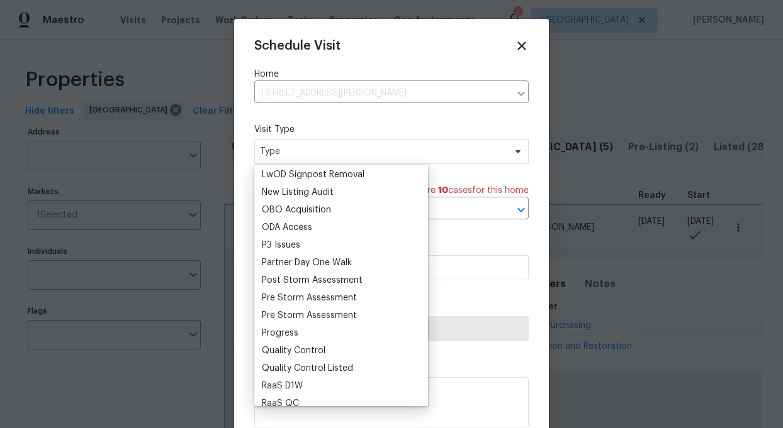
scroll to position [689, 0]
click at [299, 334] on div "Progress" at bounding box center [341, 333] width 166 height 18
click at [283, 326] on div "Progress" at bounding box center [280, 332] width 36 height 13
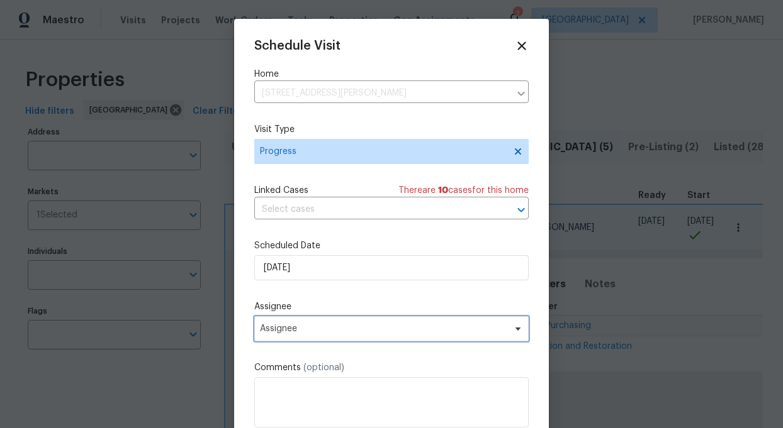
click at [316, 324] on span "Assignee" at bounding box center [391, 328] width 274 height 25
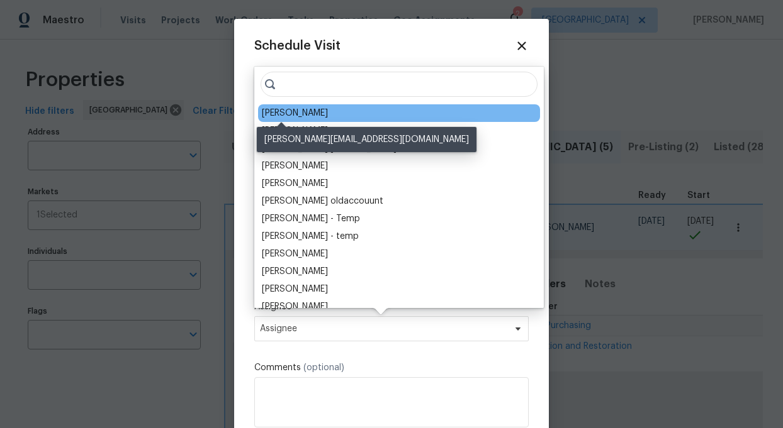
click at [262, 113] on div "[PERSON_NAME]" at bounding box center [295, 113] width 66 height 13
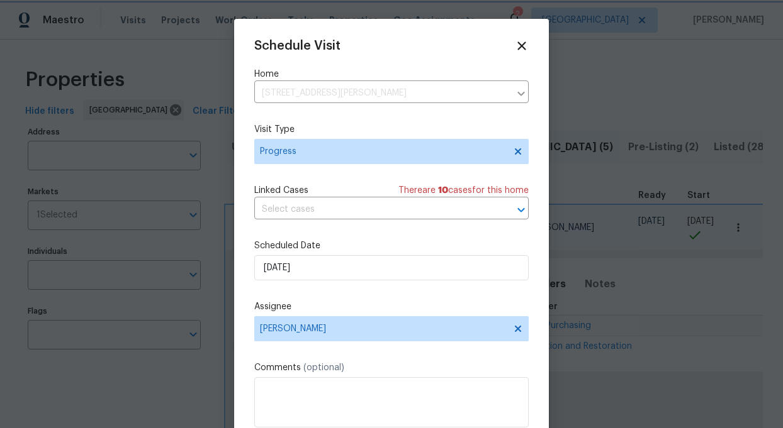
scroll to position [23, 0]
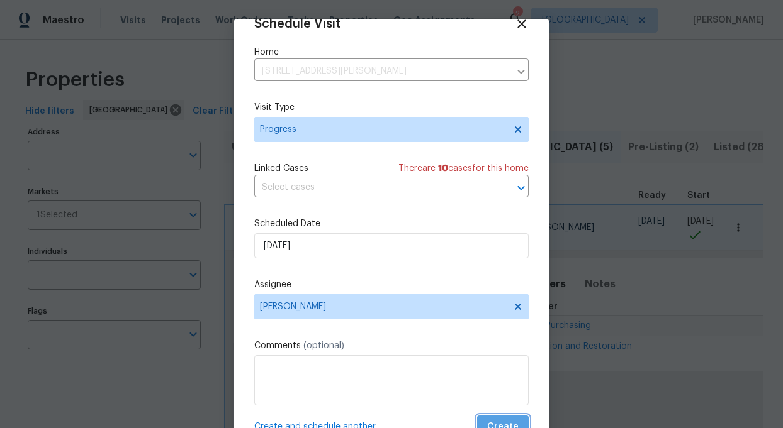
click at [511, 423] on span "Create" at bounding box center [502, 428] width 31 height 16
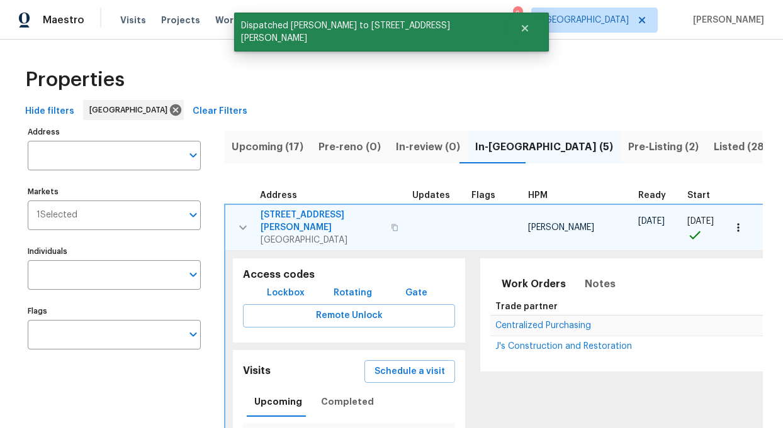
click at [136, 28] on div "Visits Projects Work Orders Tasks Properties Geo Assignments" at bounding box center [305, 20] width 370 height 25
click at [120, 8] on div "Visits Projects Work Orders Tasks Properties Geo Assignments" at bounding box center [305, 20] width 370 height 25
click at [126, 23] on span "Visits" at bounding box center [133, 20] width 26 height 13
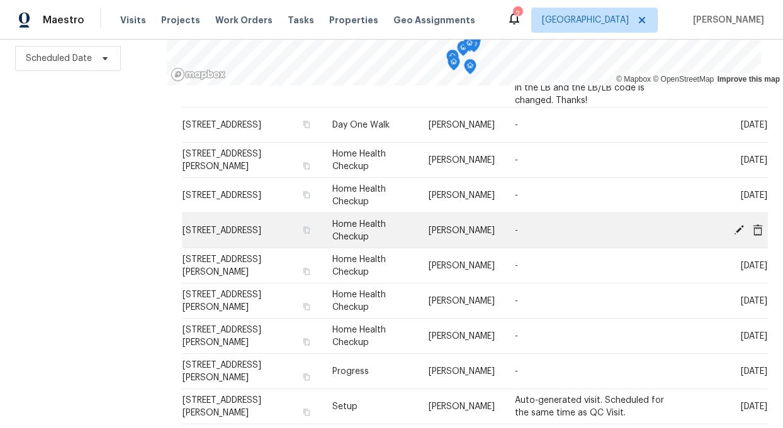
scroll to position [115, 0]
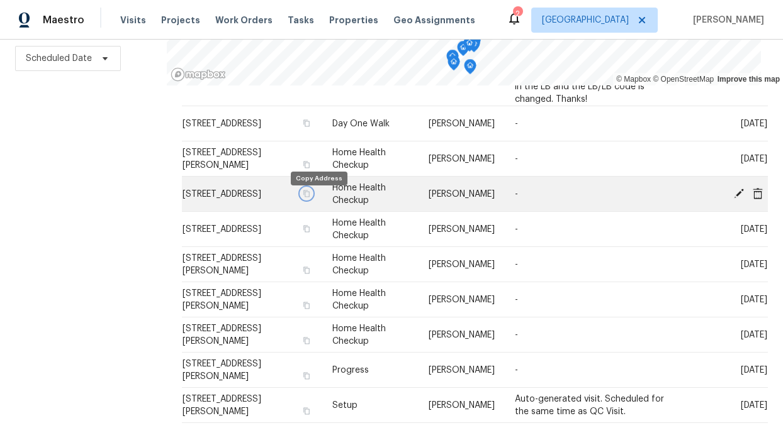
click at [312, 196] on button "button" at bounding box center [306, 193] width 11 height 11
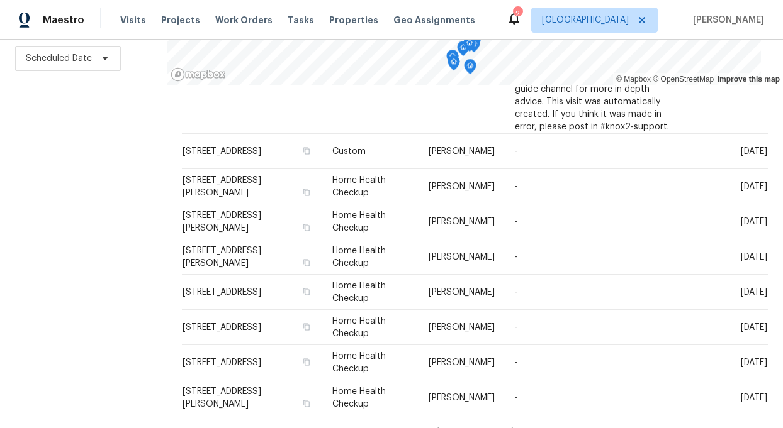
scroll to position [613, 0]
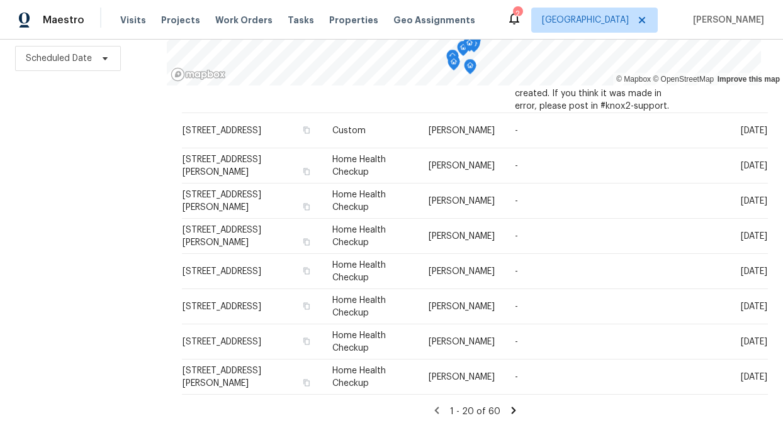
click at [511, 407] on icon at bounding box center [513, 410] width 4 height 7
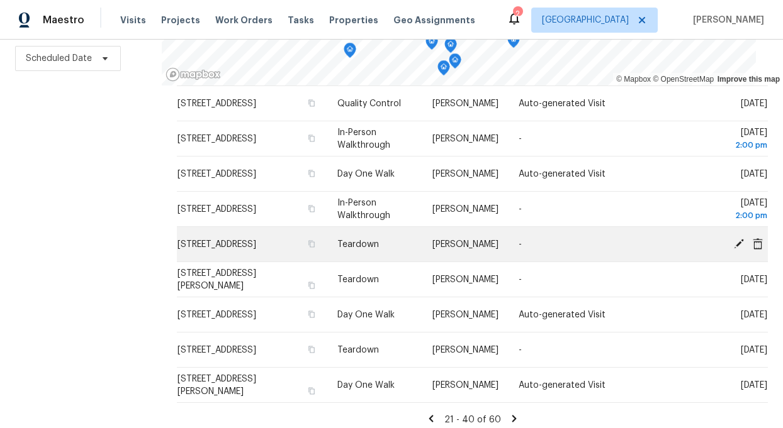
scroll to position [0, 0]
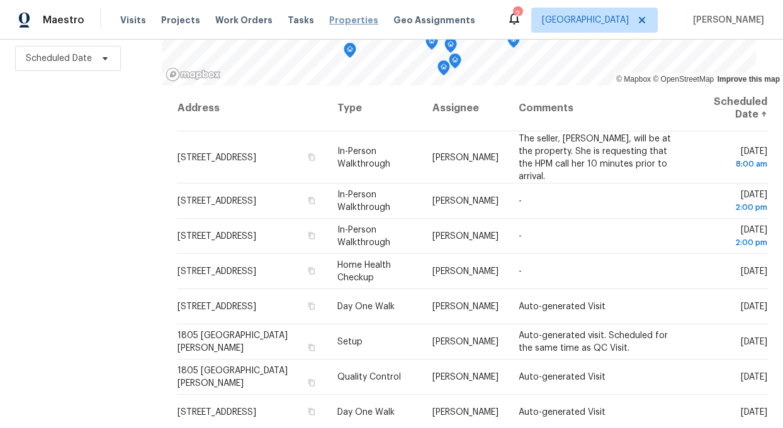
click at [340, 22] on span "Properties" at bounding box center [353, 20] width 49 height 13
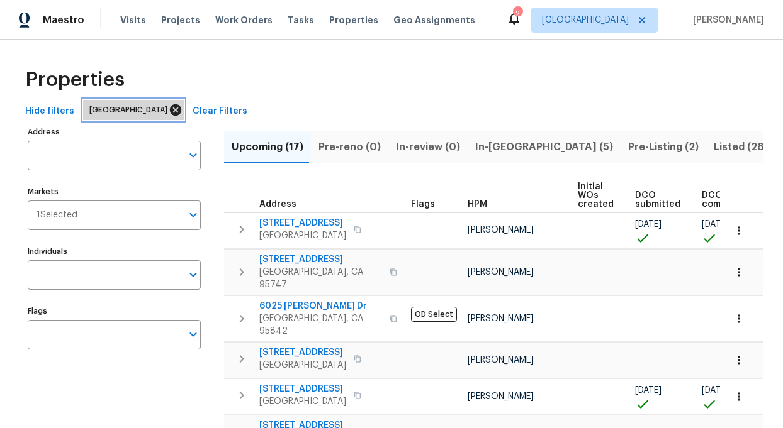
click at [170, 106] on icon at bounding box center [175, 109] width 11 height 11
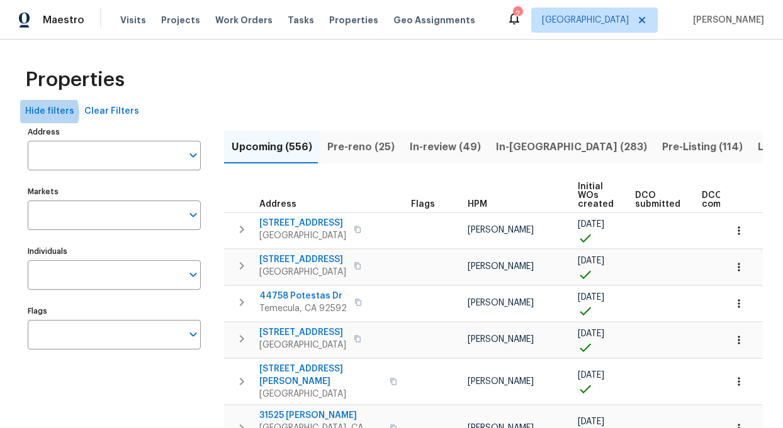
click at [42, 113] on span "Hide filters" at bounding box center [49, 112] width 49 height 16
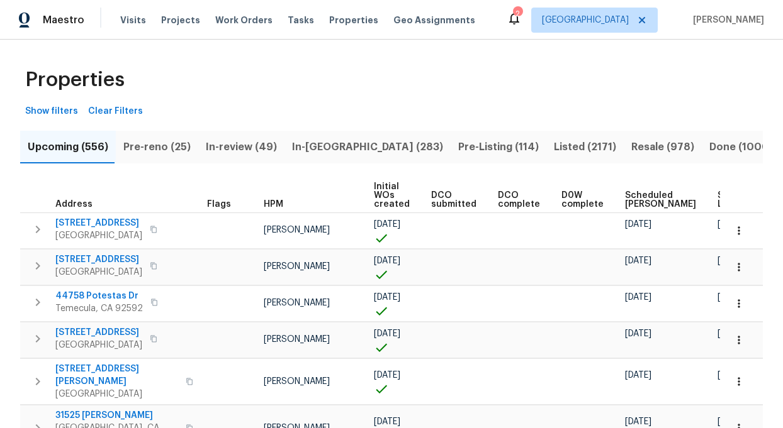
click at [62, 112] on span "Show filters" at bounding box center [51, 112] width 53 height 16
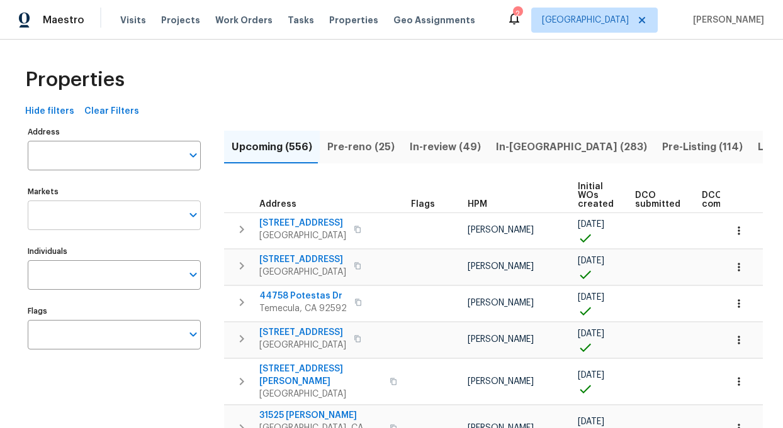
click at [116, 215] on input "Markets" at bounding box center [105, 216] width 154 height 30
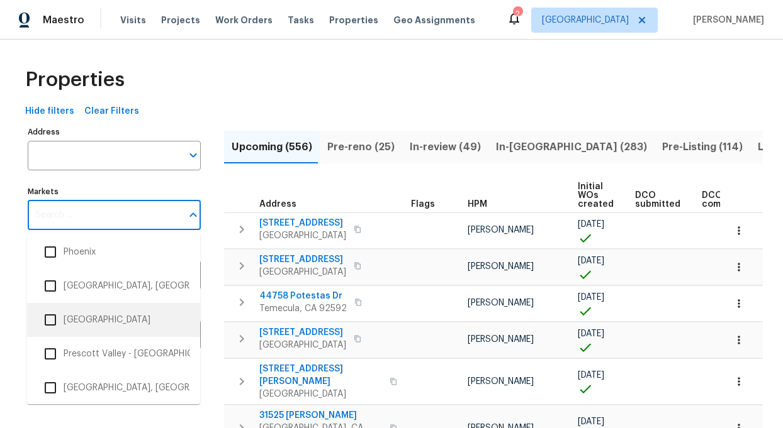
scroll to position [1941, 0]
click at [53, 320] on input "checkbox" at bounding box center [50, 318] width 26 height 26
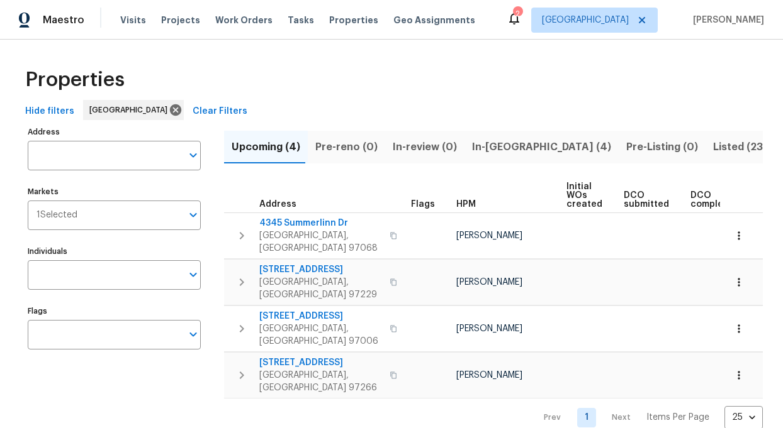
click at [269, 142] on span "Upcoming (4)" at bounding box center [265, 147] width 69 height 18
click at [170, 109] on icon at bounding box center [175, 109] width 11 height 11
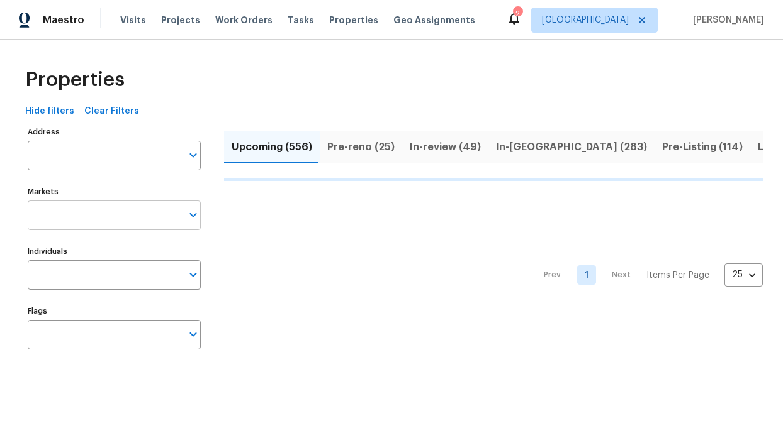
click at [98, 215] on input "Markets" at bounding box center [105, 216] width 154 height 30
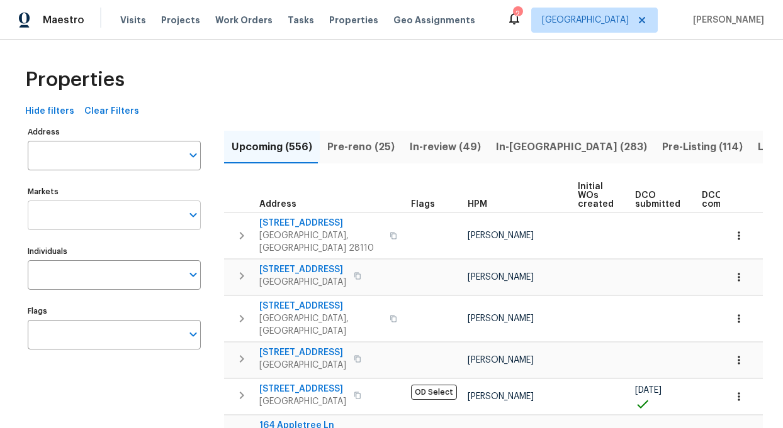
click at [72, 213] on input "Markets" at bounding box center [105, 216] width 154 height 30
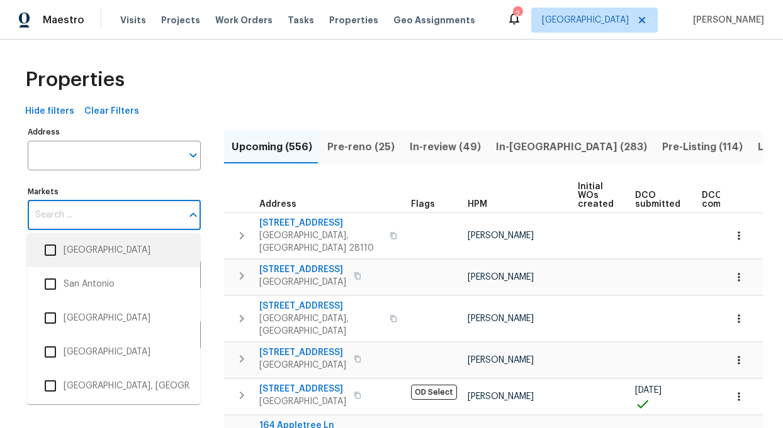
scroll to position [2327, 0]
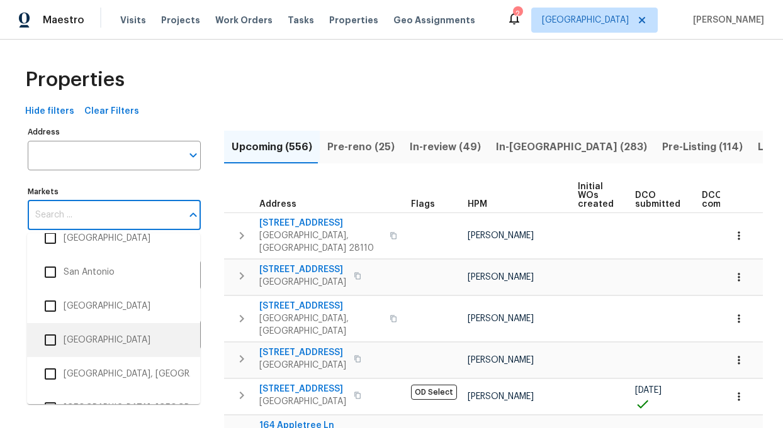
click at [51, 342] on input "checkbox" at bounding box center [50, 340] width 26 height 26
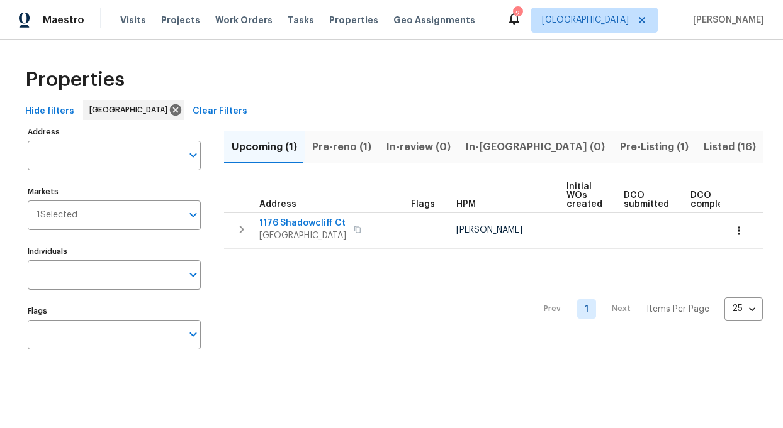
click at [703, 143] on span "Listed (16)" at bounding box center [729, 147] width 52 height 18
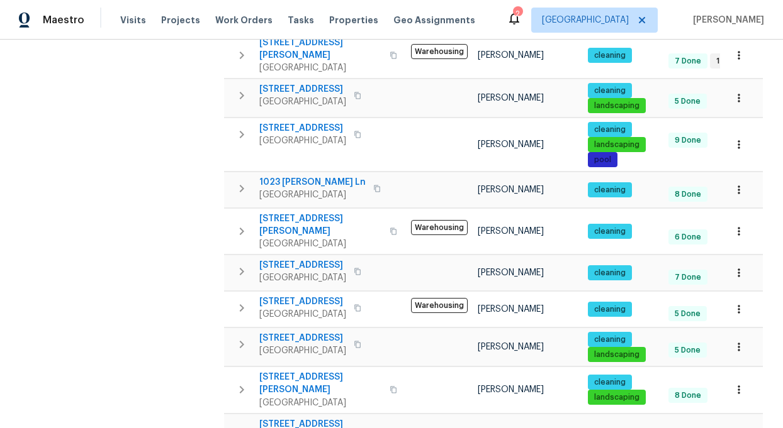
scroll to position [467, 0]
